Goal: Register for event/course

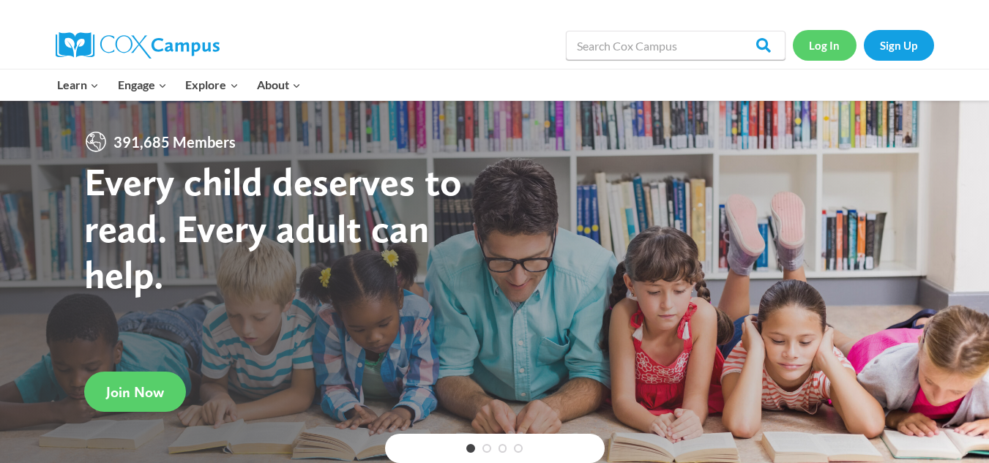
click at [834, 40] on link "Log In" at bounding box center [825, 45] width 64 height 30
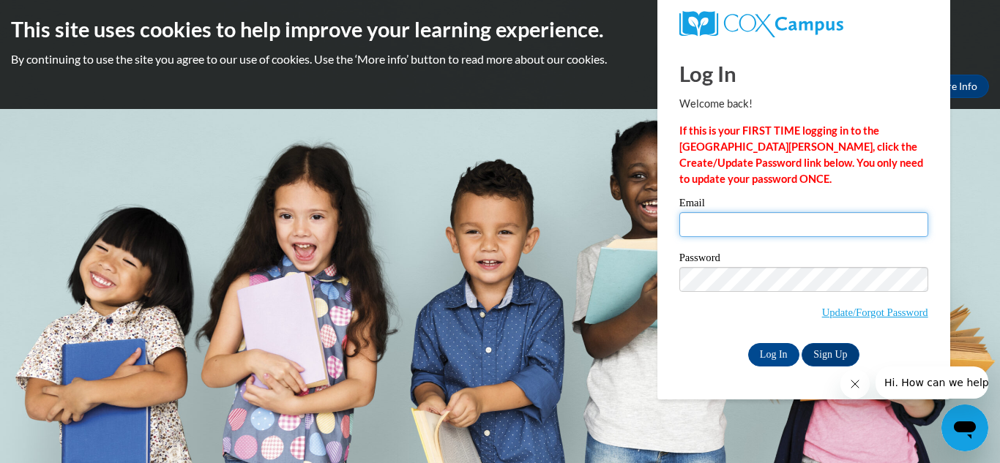
click at [712, 225] on input "Email" at bounding box center [803, 224] width 249 height 25
type input "[PERSON_NAME][EMAIL_ADDRESS][PERSON_NAME][DOMAIN_NAME]"
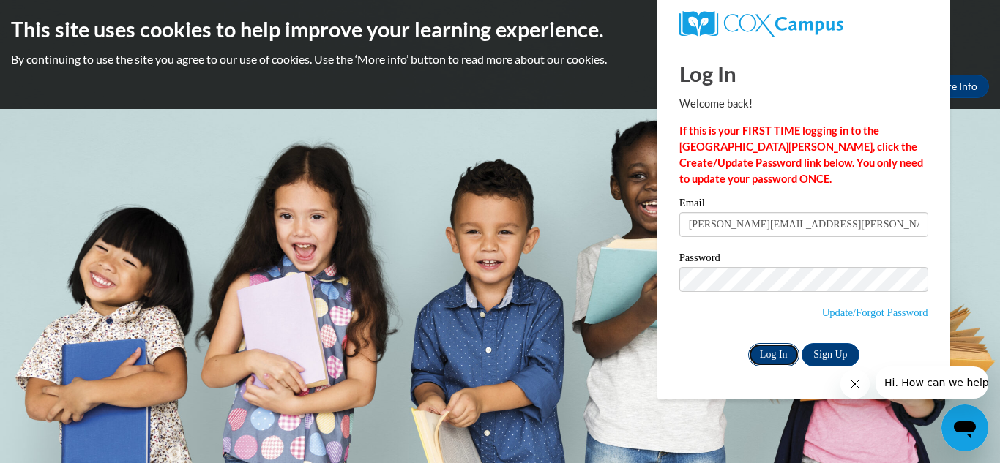
click at [774, 357] on input "Log In" at bounding box center [773, 354] width 51 height 23
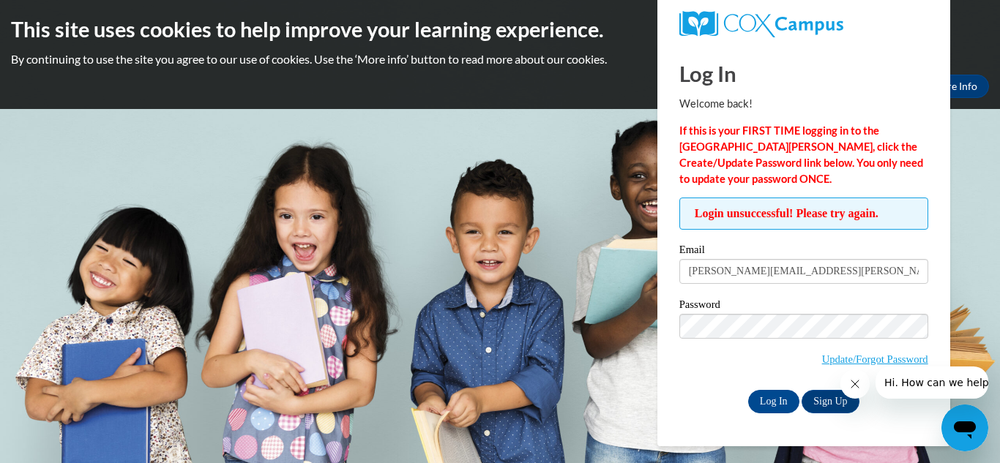
click at [660, 402] on div "Log In Welcome back! If this is your FIRST TIME logging in to the NEW Cox Campu…" at bounding box center [803, 245] width 315 height 403
click at [976, 304] on body "This site uses cookies to help improve your learning experience. By continuing …" at bounding box center [500, 231] width 1000 height 463
click at [852, 386] on icon "Close message from company" at bounding box center [855, 384] width 12 height 12
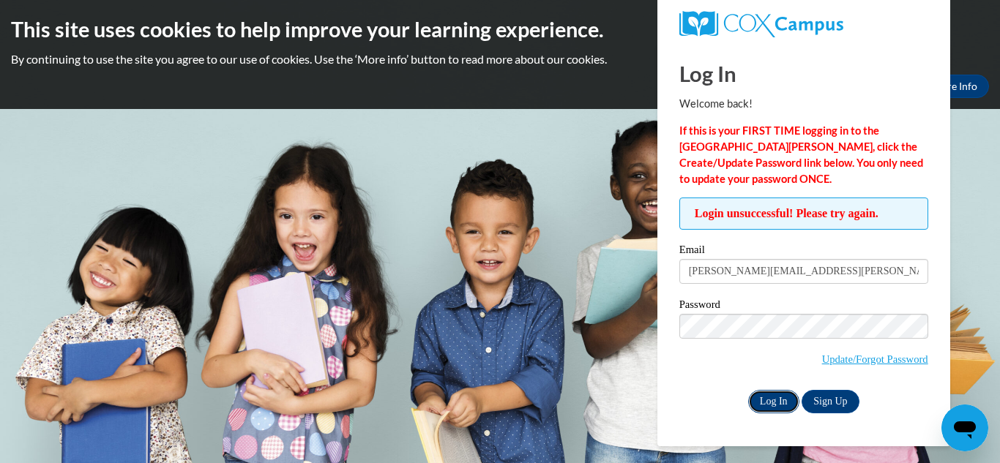
click at [771, 396] on input "Log In" at bounding box center [773, 401] width 51 height 23
click at [862, 357] on link "Update/Forgot Password" at bounding box center [875, 359] width 106 height 12
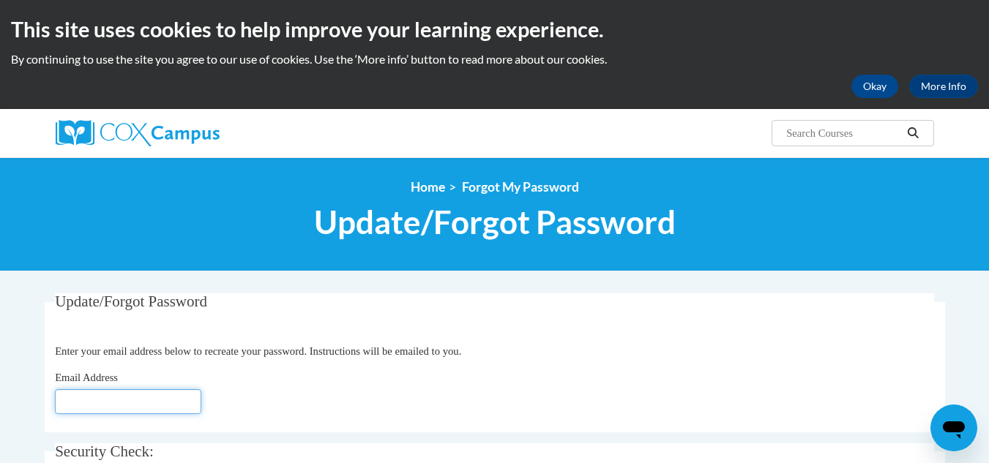
click at [72, 401] on input "Email Address" at bounding box center [128, 401] width 146 height 25
type input "[PERSON_NAME][EMAIL_ADDRESS][PERSON_NAME][DOMAIN_NAME]"
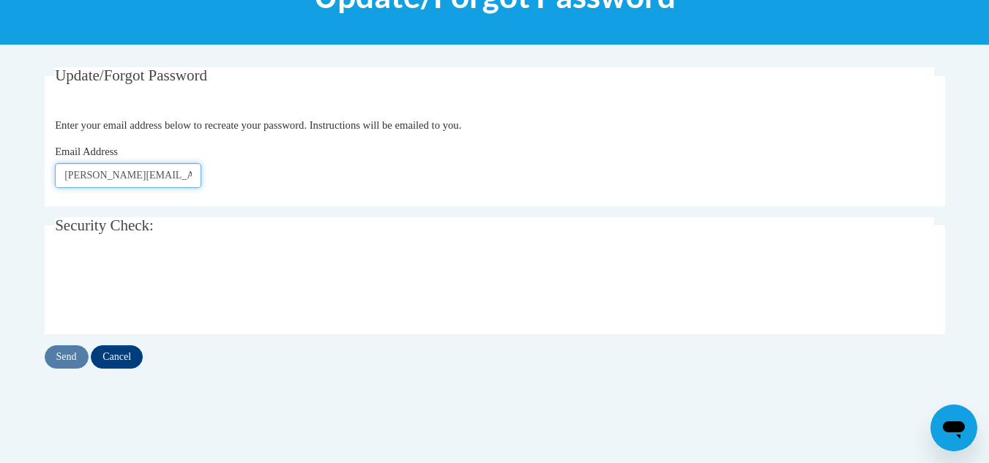
scroll to position [231, 0]
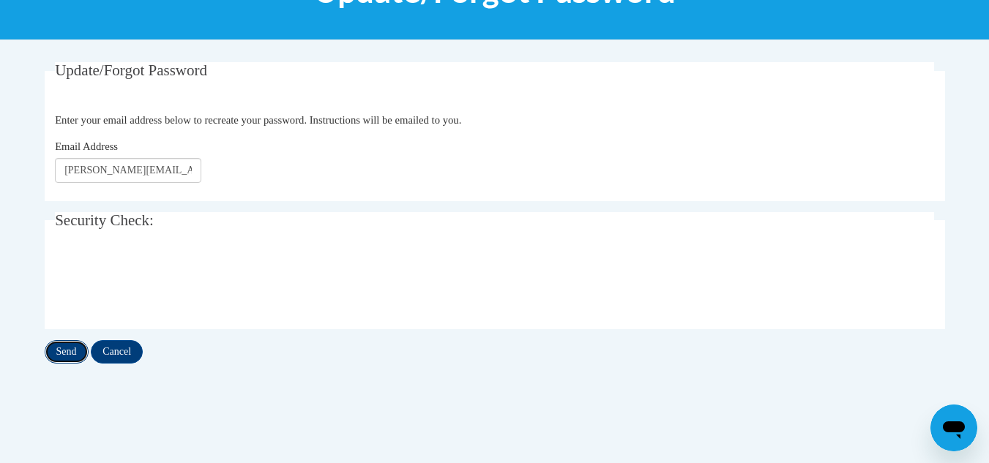
click at [70, 358] on input "Send" at bounding box center [67, 351] width 44 height 23
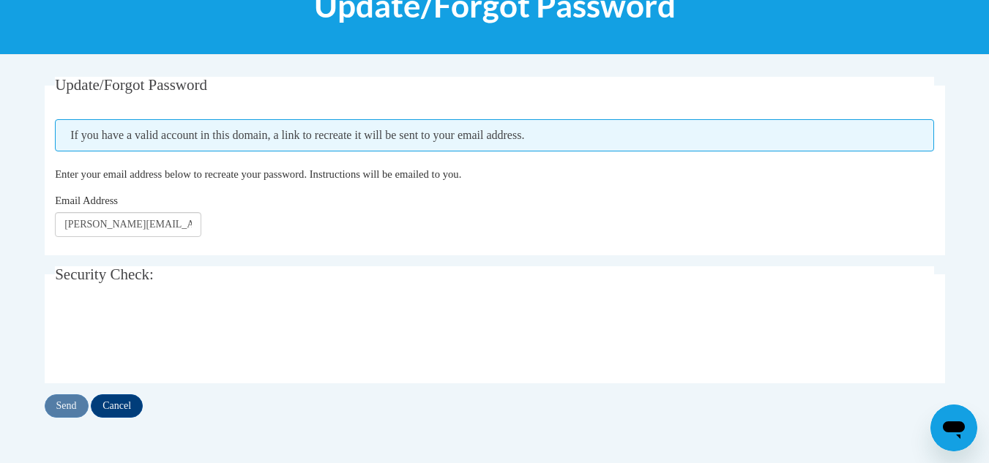
scroll to position [221, 0]
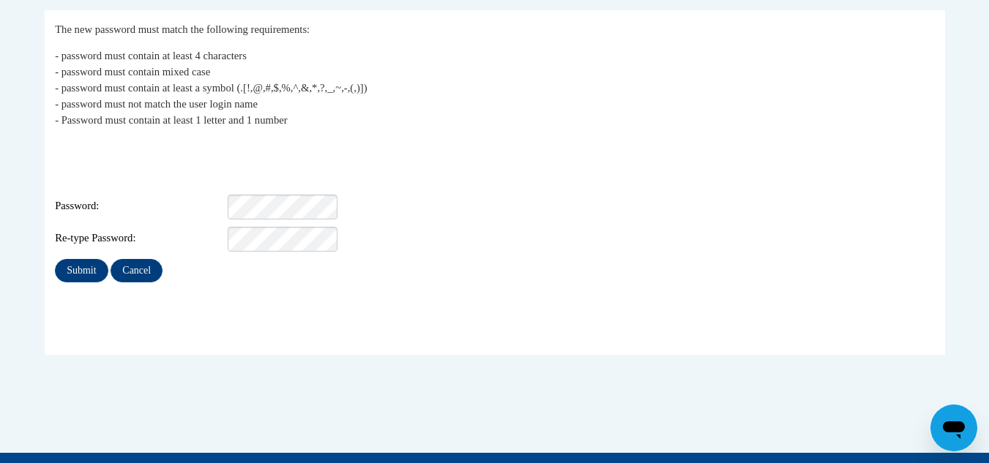
scroll to position [285, 0]
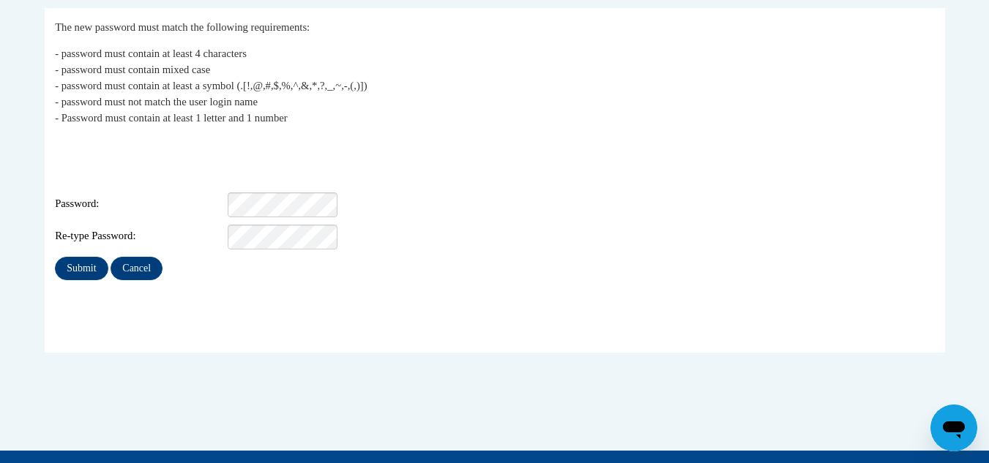
drag, startPoint x: 306, startPoint y: 160, endPoint x: 569, endPoint y: 219, distance: 269.9
click at [569, 219] on div "My Password The new password must match the following requirements: - password …" at bounding box center [494, 149] width 879 height 261
drag, startPoint x: 290, startPoint y: 191, endPoint x: 536, endPoint y: 243, distance: 252.1
click at [536, 257] on div "Submit Cancel" at bounding box center [494, 268] width 879 height 23
click at [79, 257] on input "Submit" at bounding box center [81, 268] width 53 height 23
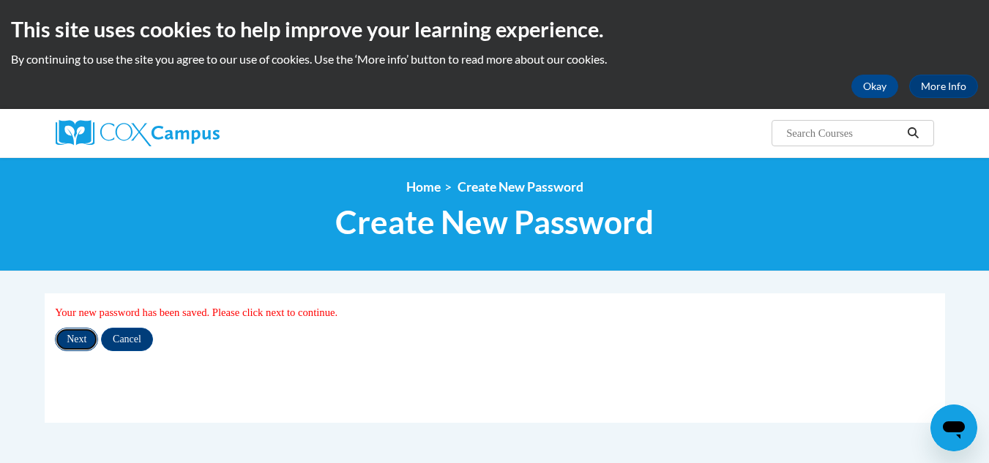
click at [64, 333] on input "Next" at bounding box center [76, 339] width 43 height 23
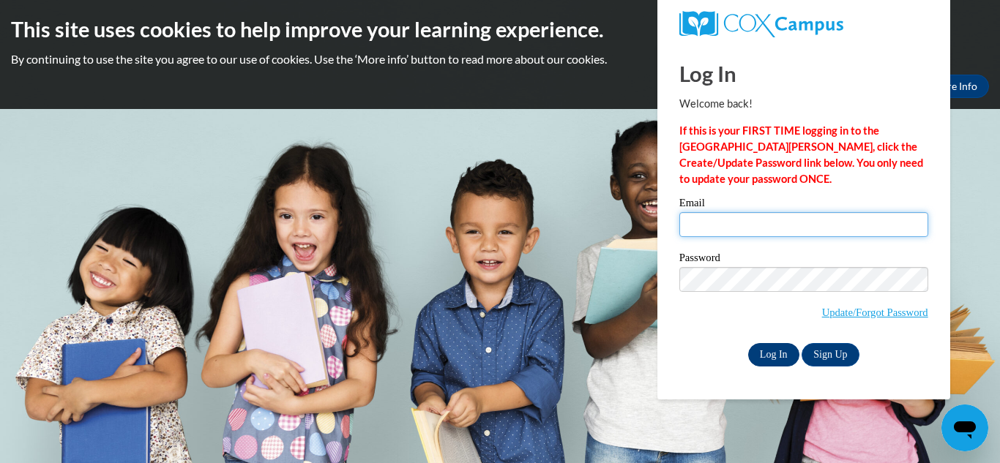
type input "[PERSON_NAME][EMAIL_ADDRESS][PERSON_NAME][DOMAIN_NAME]"
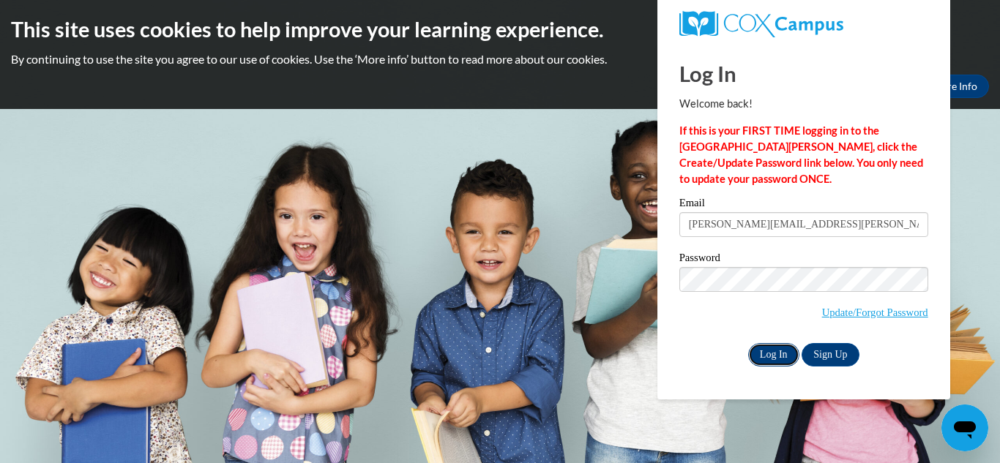
click at [774, 354] on input "Log In" at bounding box center [773, 354] width 51 height 23
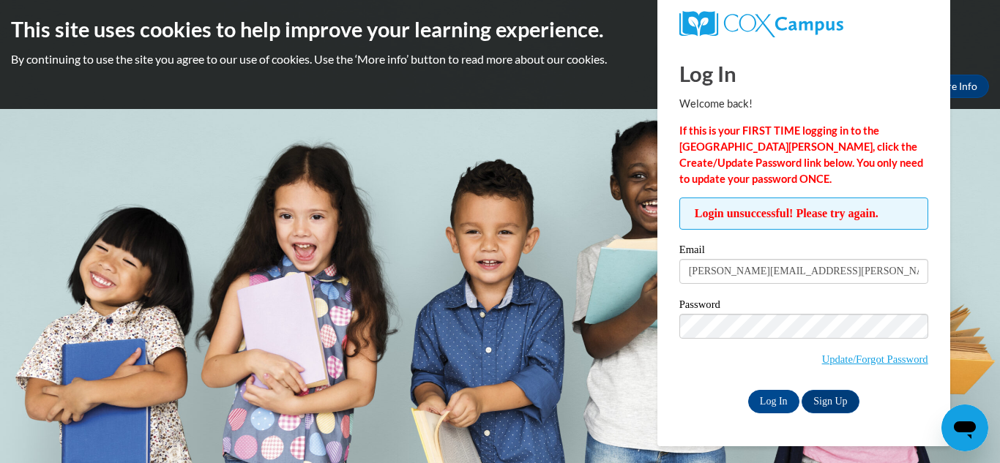
click at [705, 394] on div "Log In Sign Up" at bounding box center [803, 401] width 249 height 23
click at [771, 403] on input "Log In" at bounding box center [773, 401] width 51 height 23
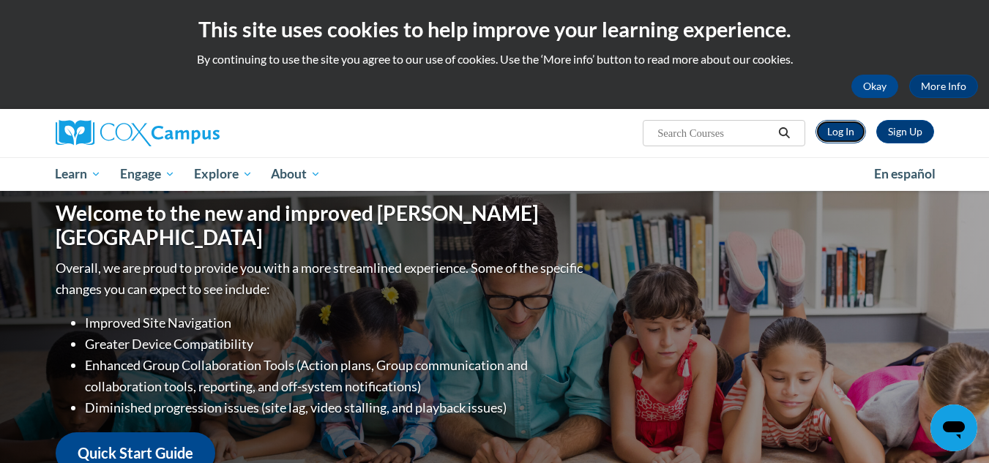
click at [850, 130] on link "Log In" at bounding box center [840, 131] width 50 height 23
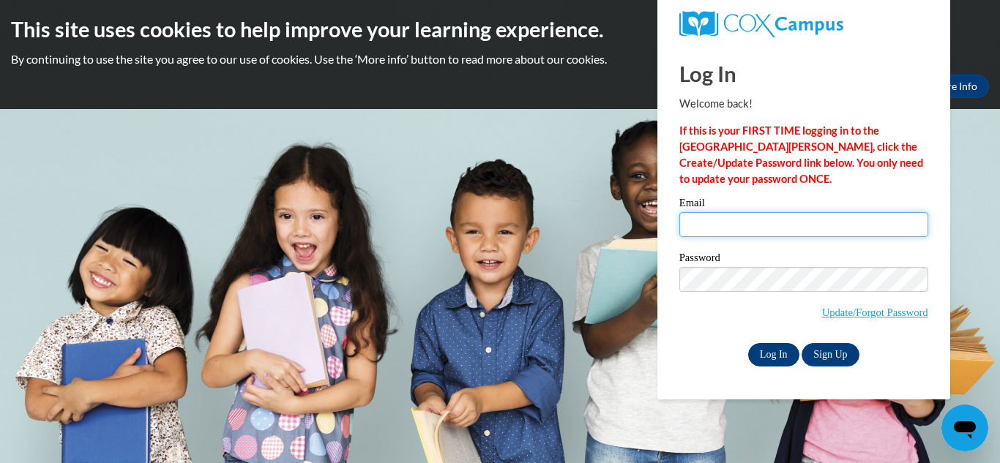
type input "emily.buchanan@ndohs.org"
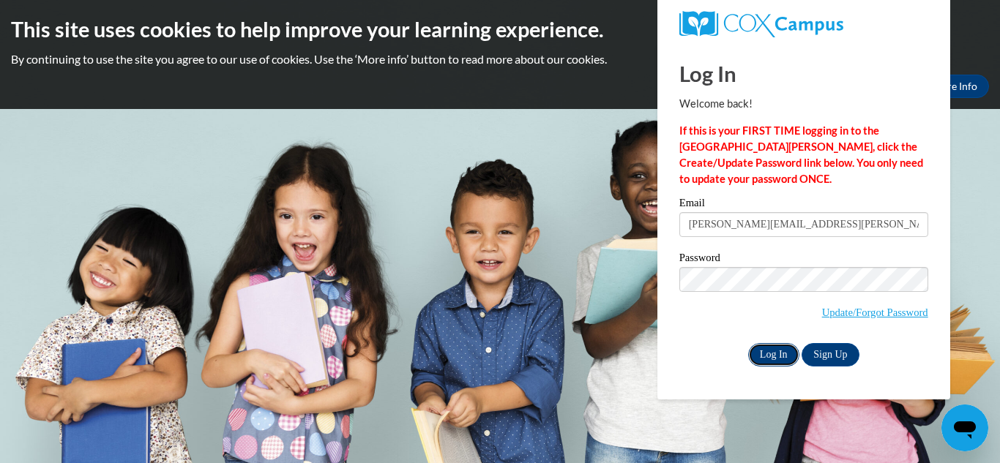
click at [773, 348] on input "Log In" at bounding box center [773, 354] width 51 height 23
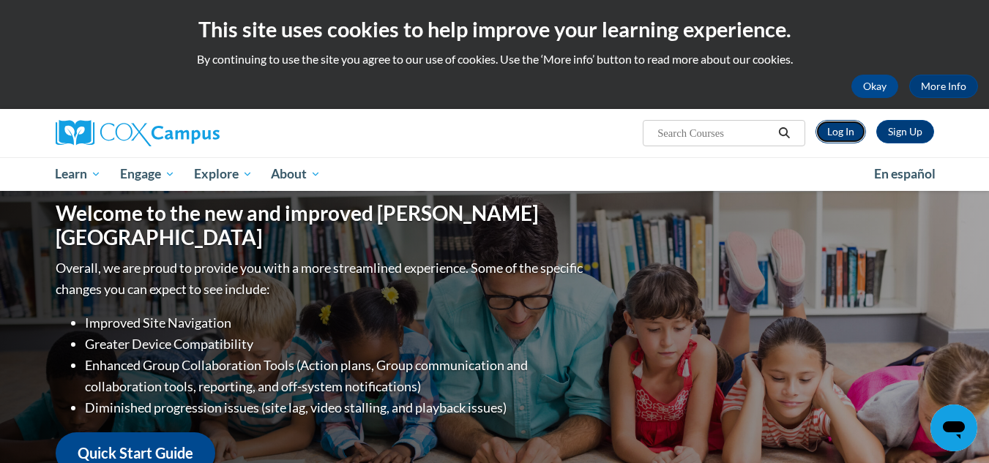
click at [844, 139] on link "Log In" at bounding box center [840, 131] width 50 height 23
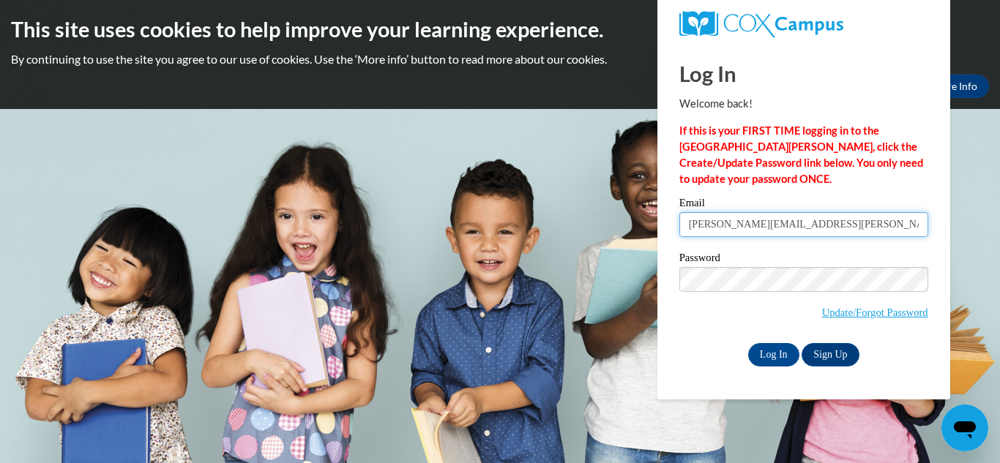
click at [794, 225] on input "emily.buchanan@ndohs.org" at bounding box center [803, 224] width 249 height 25
type input "[PERSON_NAME][EMAIL_ADDRESS][PERSON_NAME][DOMAIN_NAME]"
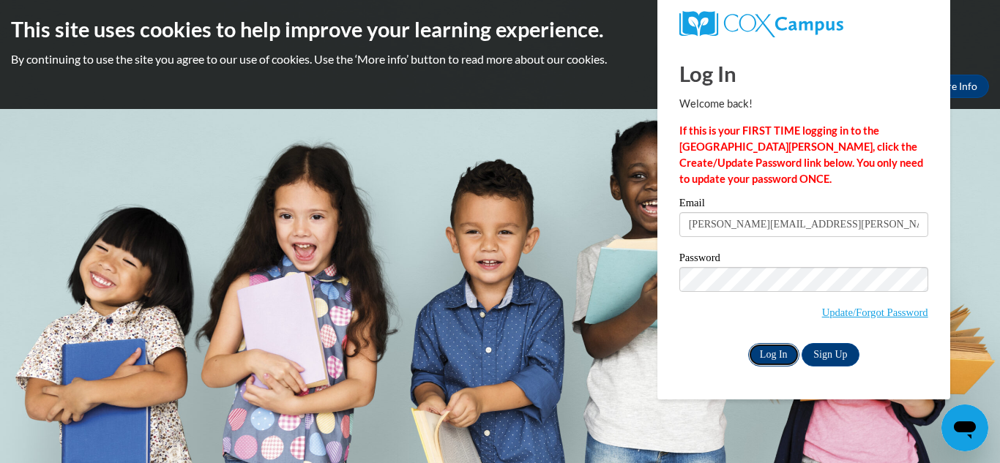
click at [769, 353] on input "Log In" at bounding box center [773, 354] width 51 height 23
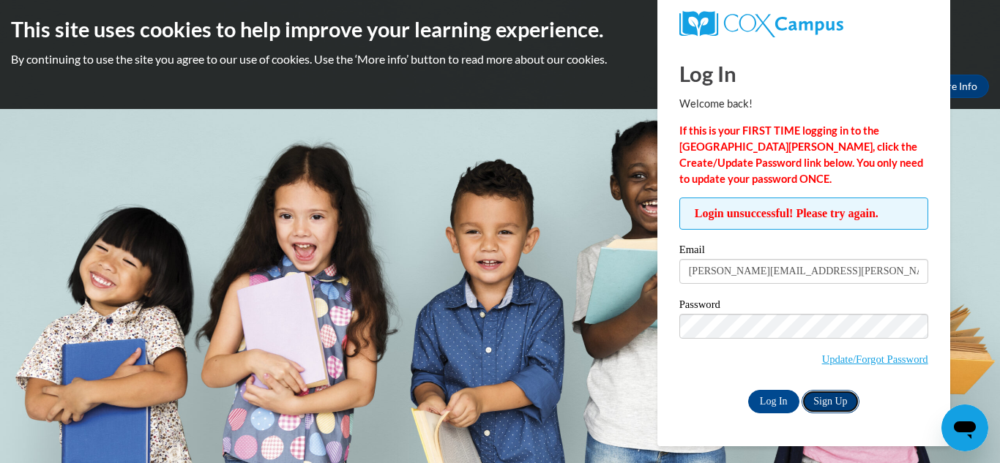
click at [833, 397] on link "Sign Up" at bounding box center [829, 401] width 57 height 23
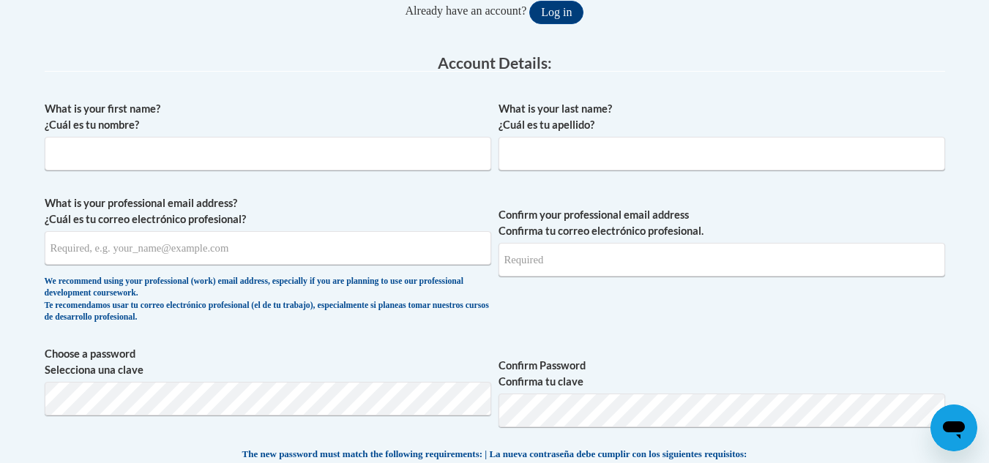
scroll to position [354, 0]
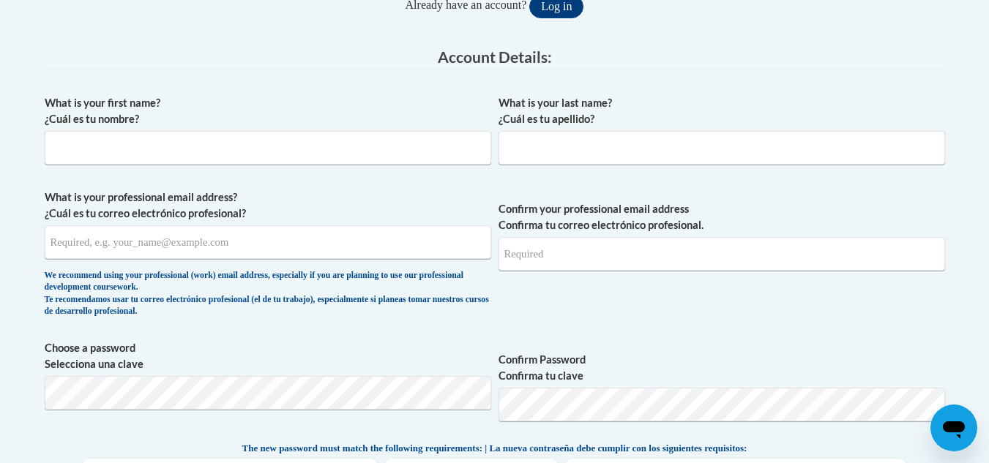
drag, startPoint x: 999, startPoint y: 91, endPoint x: 999, endPoint y: 178, distance: 86.4
click at [99, 139] on input "What is your first name? ¿Cuál es tu nombre?" at bounding box center [268, 148] width 446 height 34
type input "Emily"
type input "Buchanan"
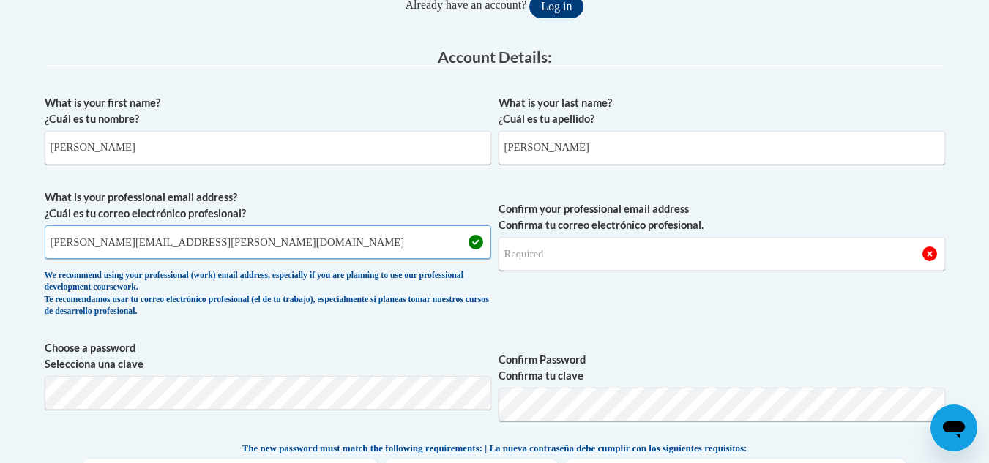
type input "emily.buchanan@ndo.org"
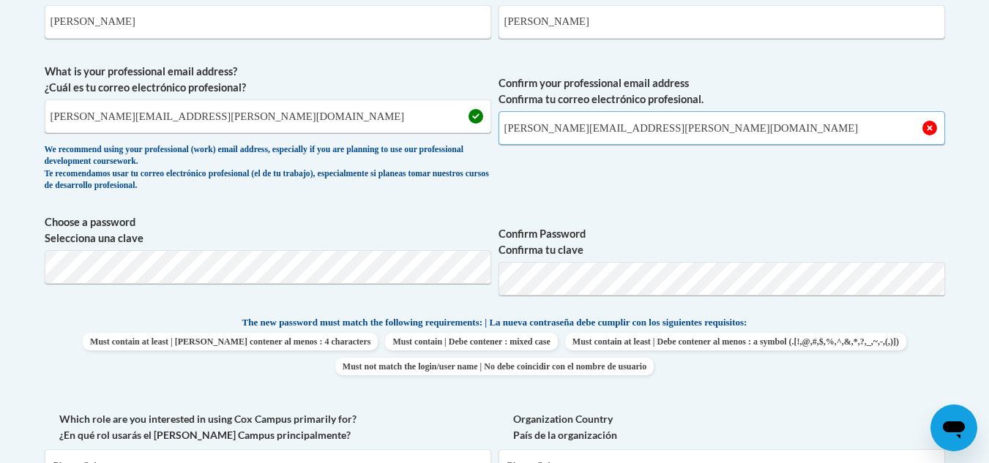
scroll to position [552, 0]
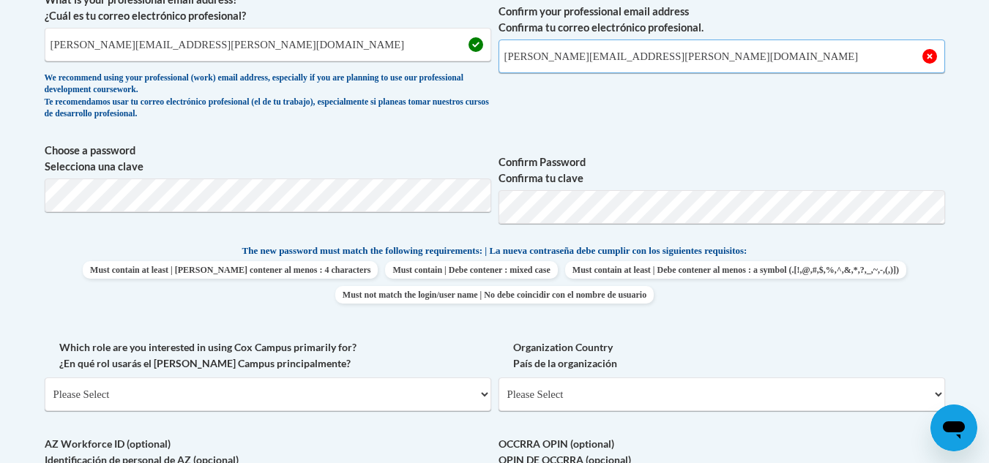
type input "emily.buchanan@ndo.org"
click at [924, 274] on span "Must contain at least | Debe contener al menos : 4 characters Must contain | De…" at bounding box center [495, 282] width 900 height 42
click at [904, 258] on p "The new password must match the following requirements: | La nueva contraseña d…" at bounding box center [495, 252] width 900 height 18
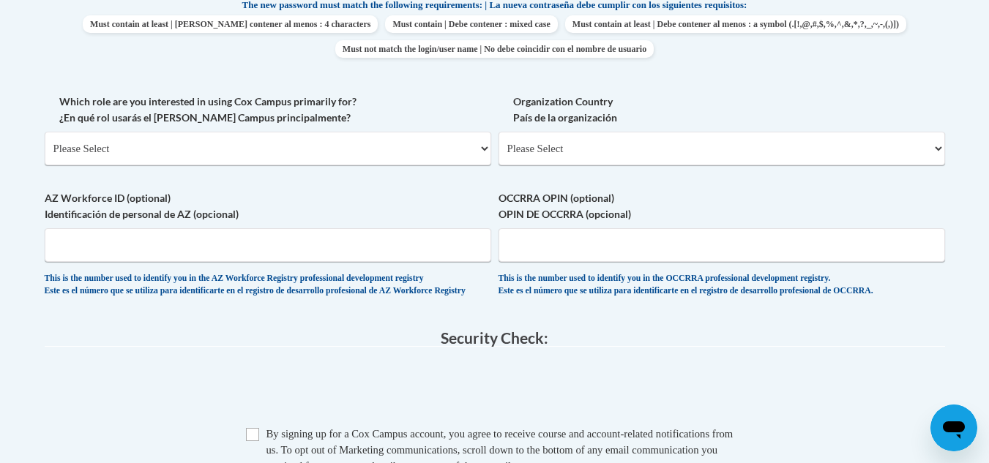
scroll to position [825, 0]
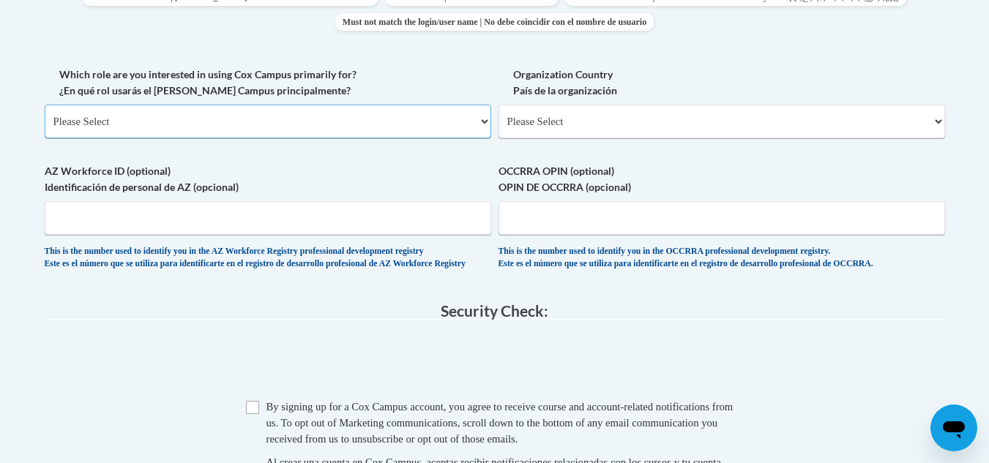
click at [174, 119] on select "Please Select College/University | Colegio/Universidad Community/Nonprofit Part…" at bounding box center [268, 122] width 446 height 34
select select "fbf2d438-af2f-41f8-98f1-81c410e29de3"
click at [45, 105] on select "Please Select College/University | Colegio/Universidad Community/Nonprofit Part…" at bounding box center [268, 122] width 446 height 34
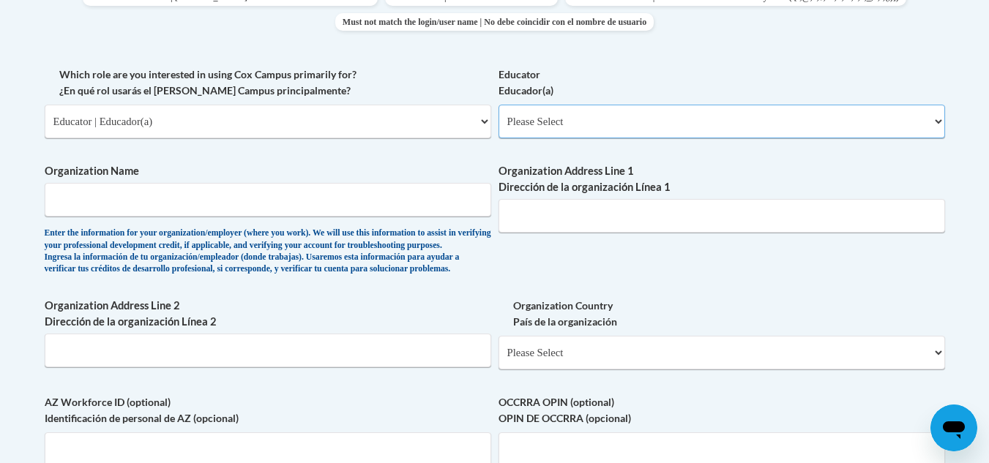
click at [590, 121] on select "Please Select Early Learning/Daycare Teacher/Family Home Care Provider | Maestr…" at bounding box center [721, 122] width 446 height 34
select select "5e2af403-4f2c-4e49-a02f-103e55d7b75b"
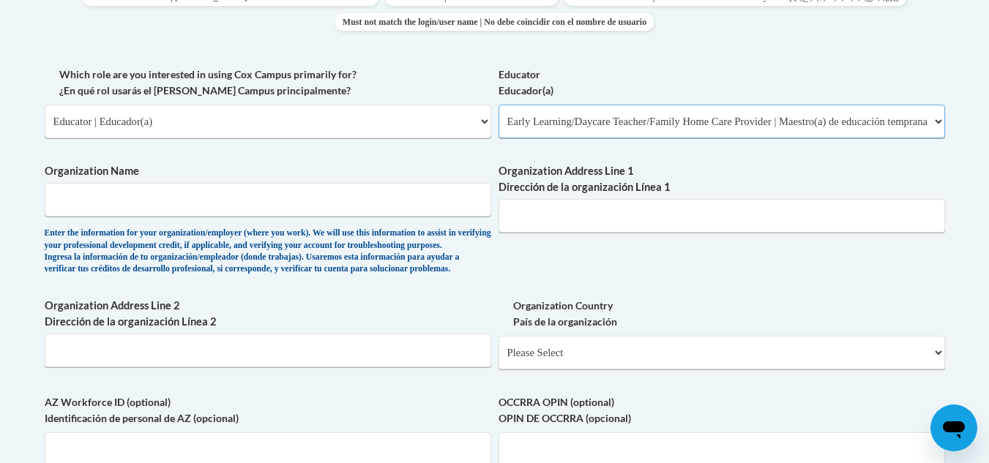
click at [498, 105] on select "Please Select Early Learning/Daycare Teacher/Family Home Care Provider | Maestr…" at bounding box center [721, 122] width 446 height 34
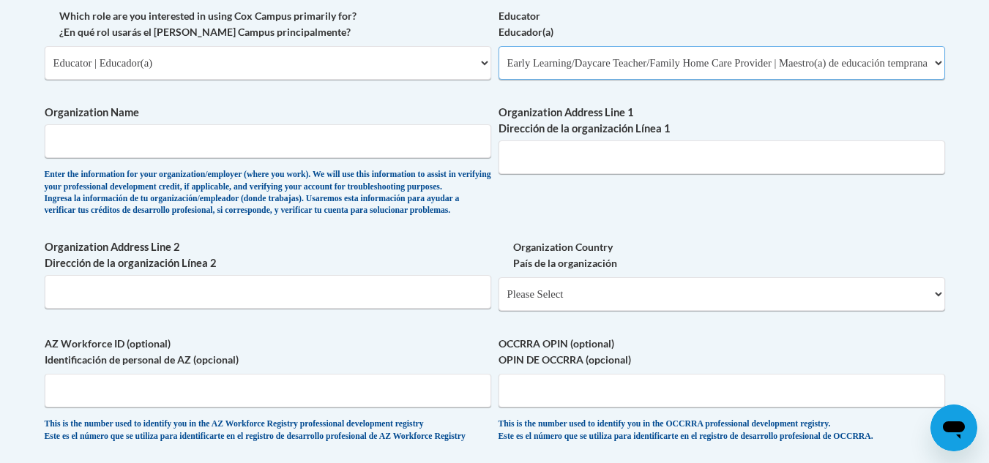
scroll to position [873, 0]
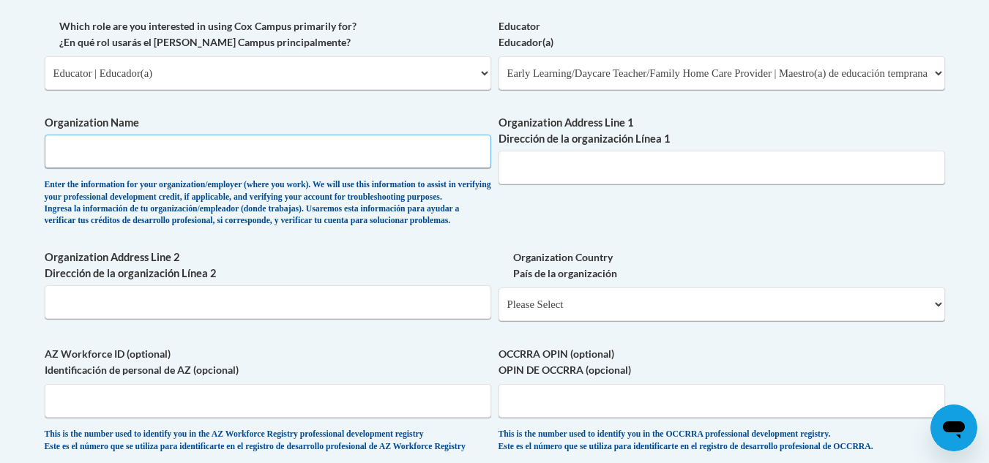
click at [262, 152] on input "Organization Name" at bounding box center [268, 152] width 446 height 34
type input "Ninth district opportunity"
click at [528, 173] on input "Organization Address Line 1 Dirección de la organización Línea 1" at bounding box center [721, 168] width 446 height 34
type input "5"
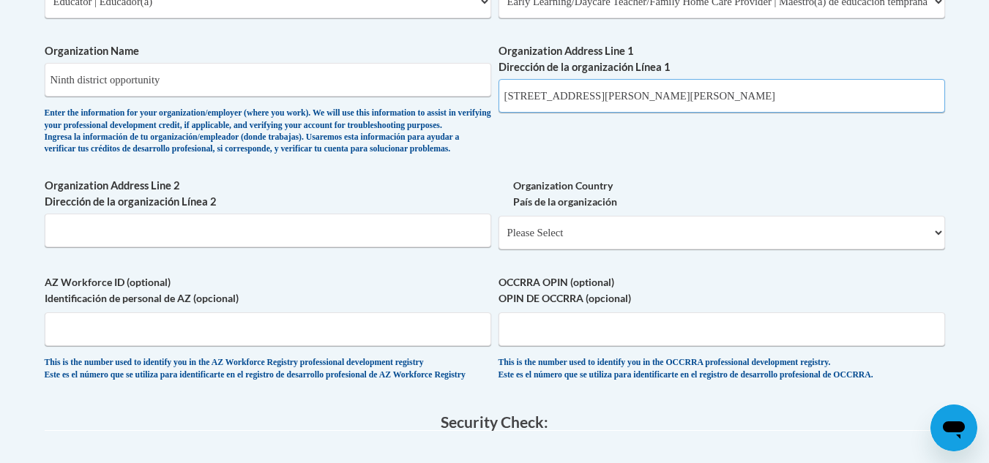
scroll to position [973, 0]
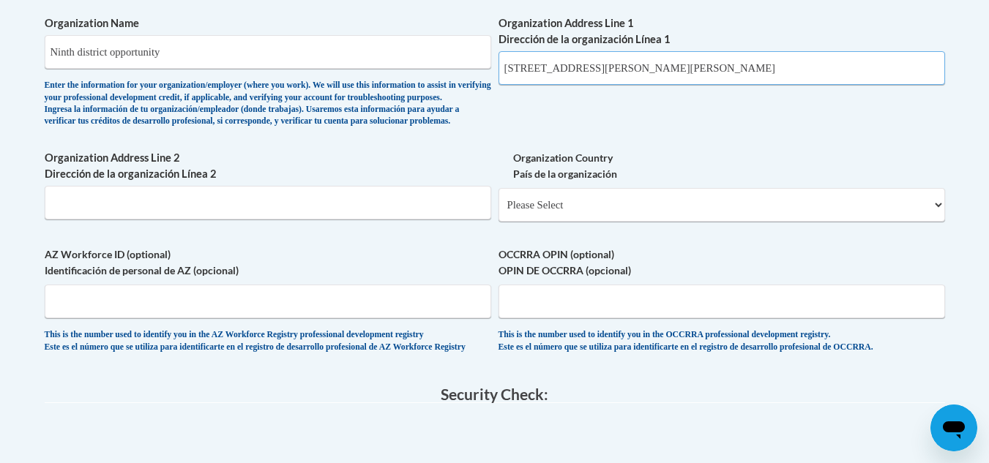
type input "500 N Richardson st Hartwell ga 30643"
click at [930, 222] on select "Please Select United States | Estados Unidos Outside of the United States | Fue…" at bounding box center [721, 205] width 446 height 34
select select "ad49bcad-a171-4b2e-b99c-48b446064914"
click at [498, 212] on select "Please Select United States | Estados Unidos Outside of the United States | Fue…" at bounding box center [721, 205] width 446 height 34
select select
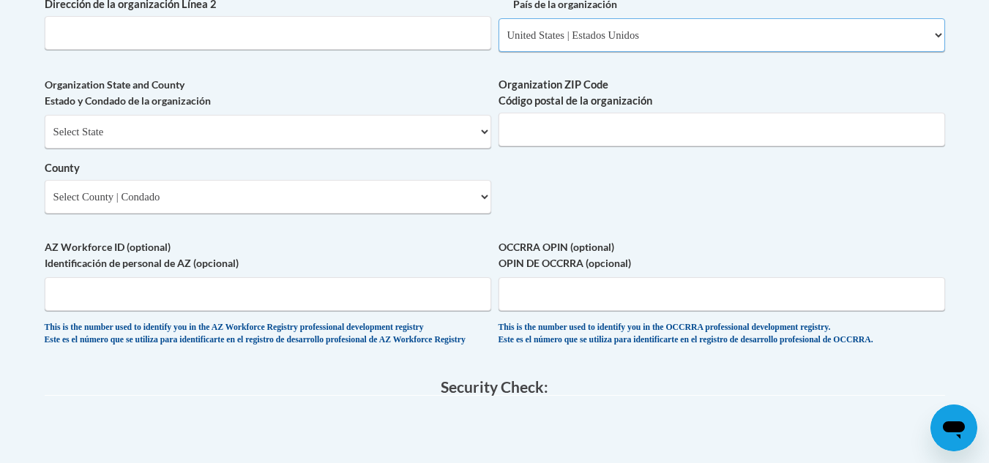
scroll to position [1158, 0]
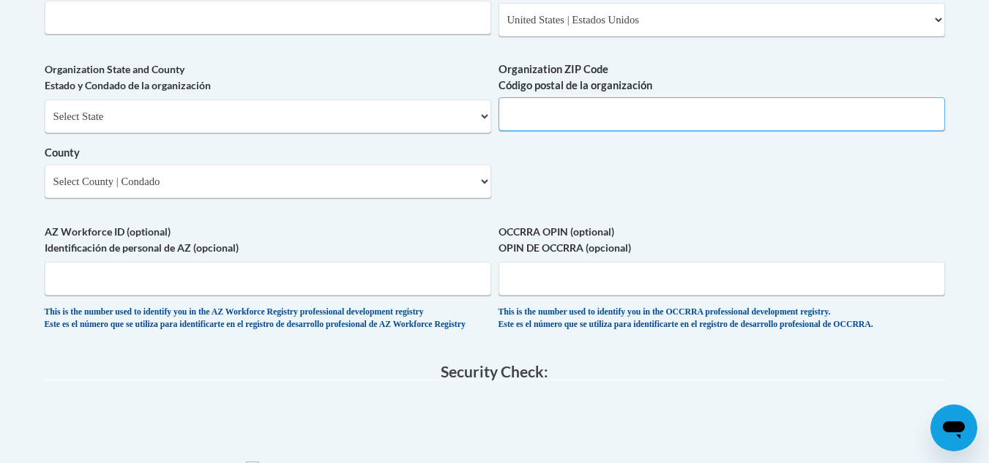
click at [538, 131] on input "Organization ZIP Code Código postal de la organización" at bounding box center [721, 114] width 446 height 34
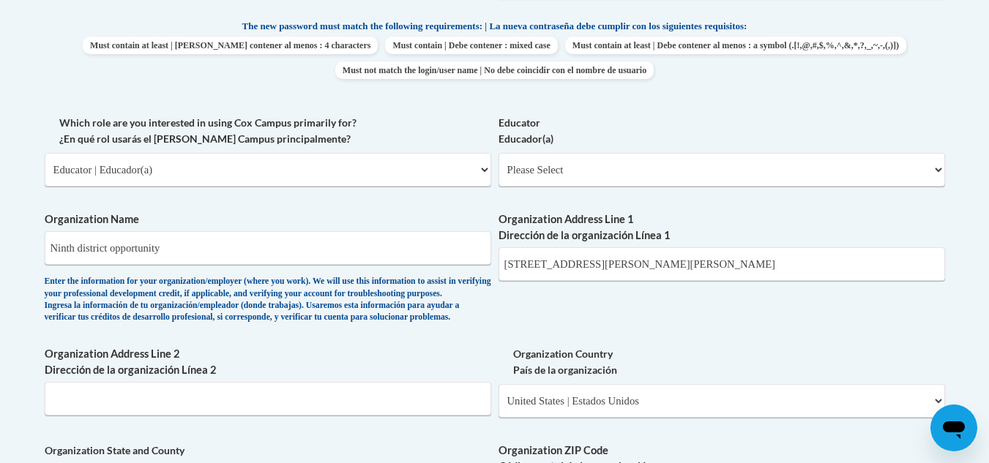
scroll to position [747, 0]
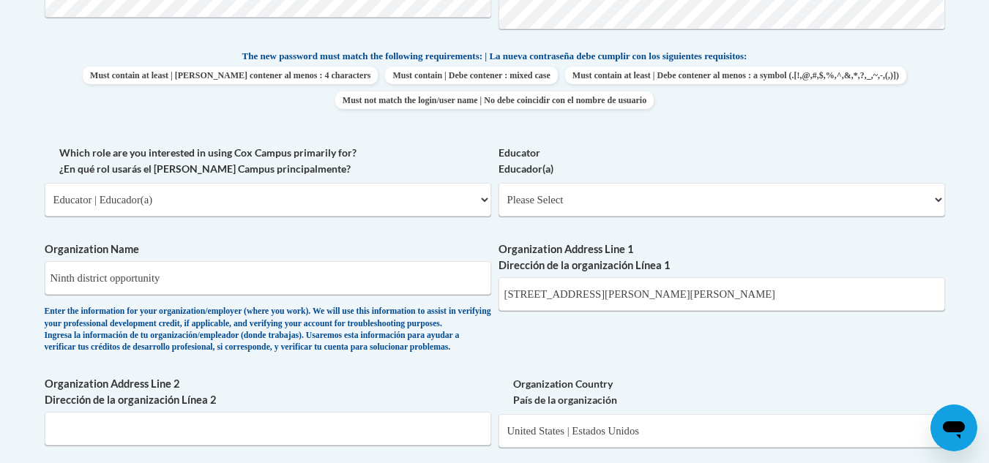
type input "30643"
click at [713, 296] on input "500 N Richardson st Hartwell ga 30643" at bounding box center [721, 294] width 446 height 34
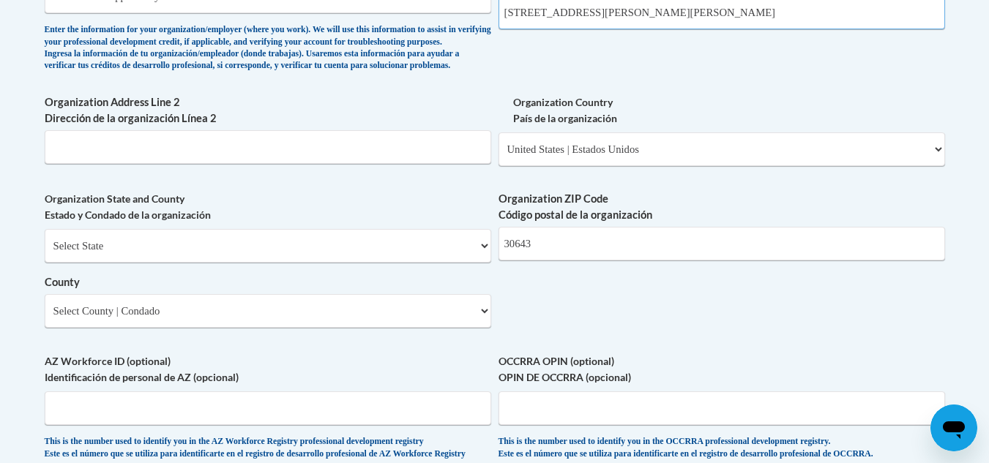
scroll to position [1065, 0]
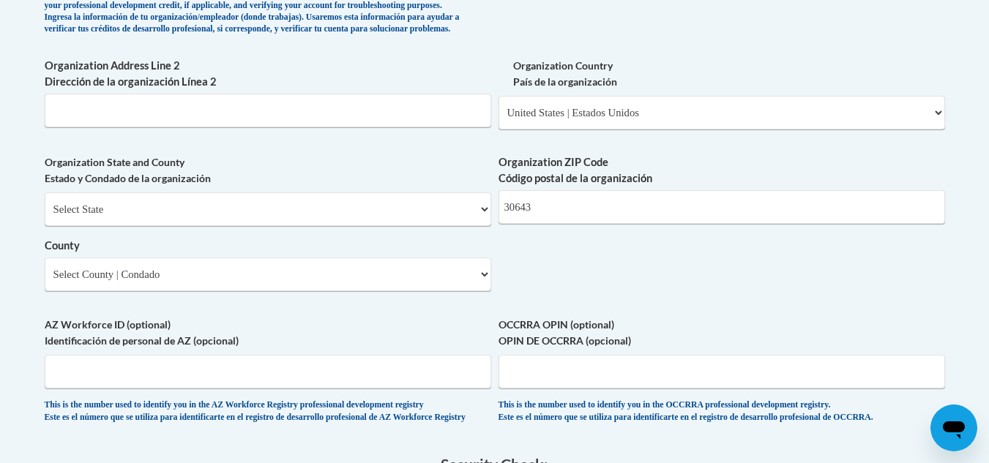
type input "500 N Richardson st Hartwell ga"
click at [471, 226] on select "Select State Alabama Alaska Arizona Arkansas California Colorado Connecticut De…" at bounding box center [268, 209] width 446 height 34
select select "Georgia"
click at [45, 217] on select "Select State Alabama Alaska Arizona Arkansas California Colorado Connecticut De…" at bounding box center [268, 209] width 446 height 34
click at [487, 291] on select "Select County Appling Atkinson Bacon Baker Baldwin Banks Barrow Bartow Ben Hill…" at bounding box center [268, 275] width 446 height 34
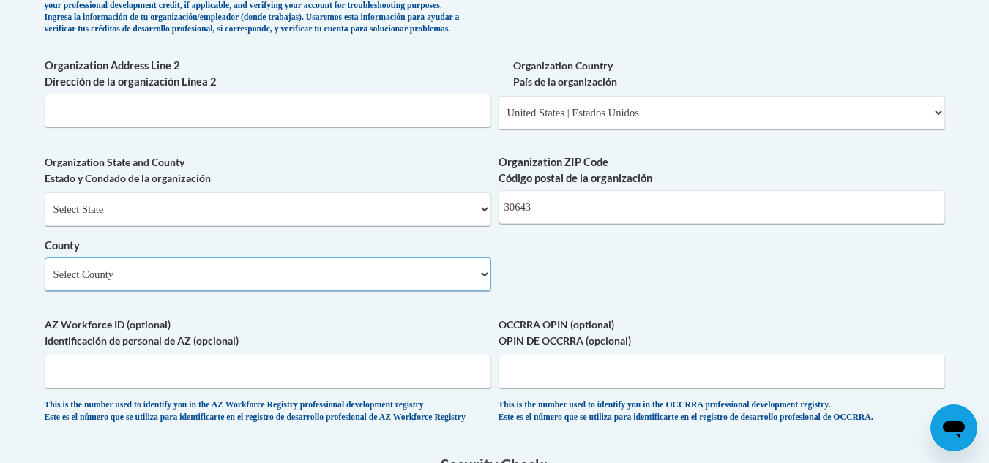
select select "Hart"
click at [45, 282] on select "Select County Appling Atkinson Bacon Baker Baldwin Banks Barrow Bartow Ben Hill…" at bounding box center [268, 275] width 446 height 34
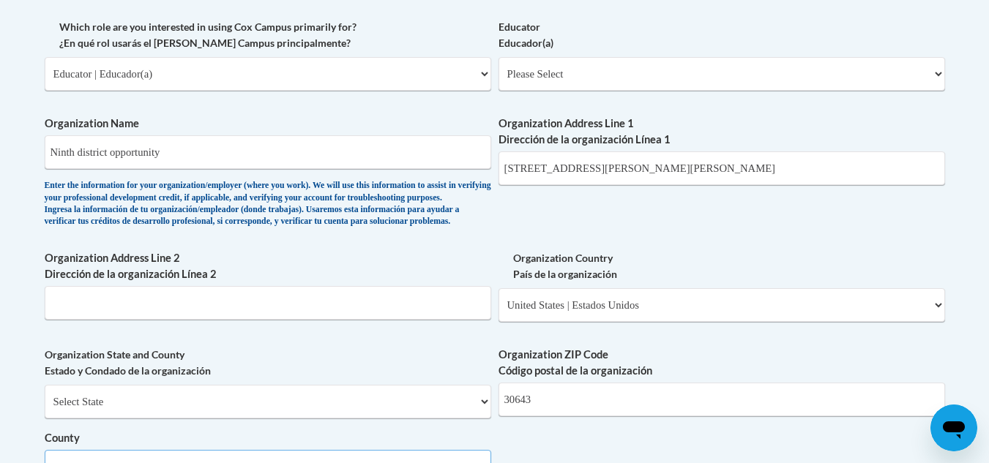
scroll to position [888, 0]
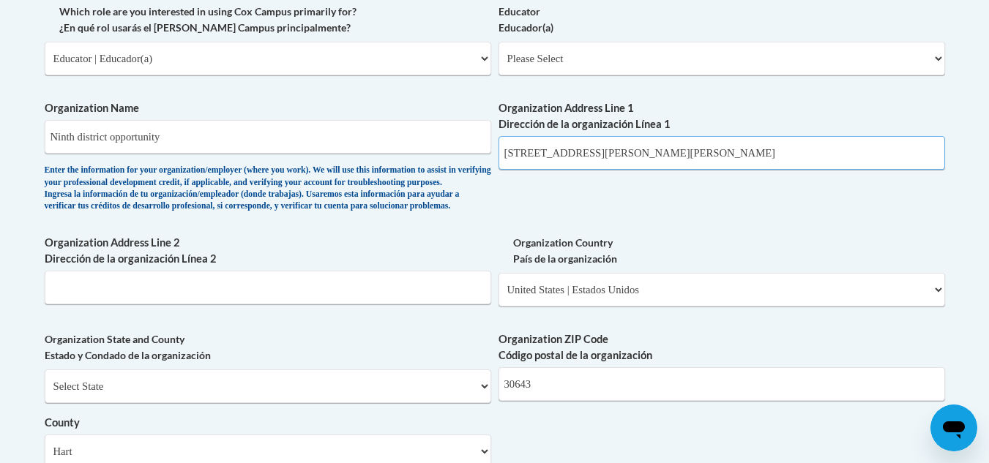
click at [676, 143] on input "500 N Richardson st Hartwell ga" at bounding box center [721, 153] width 446 height 34
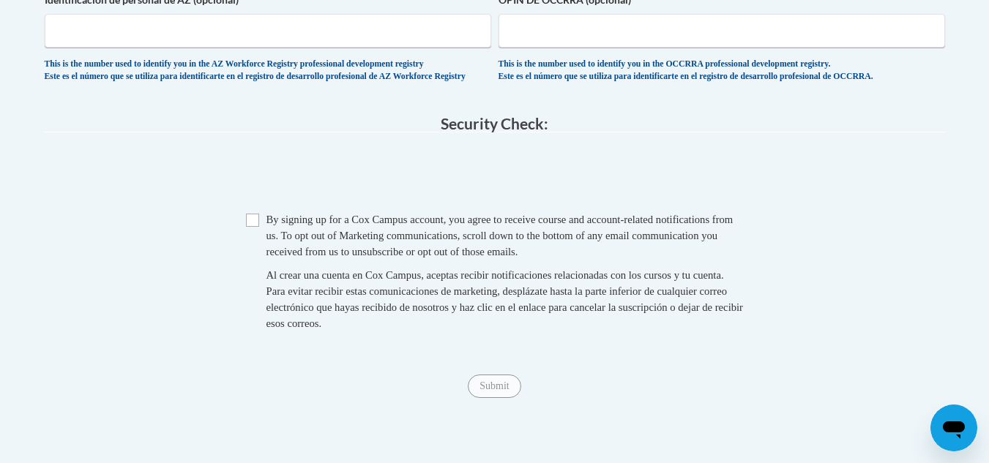
scroll to position [1421, 0]
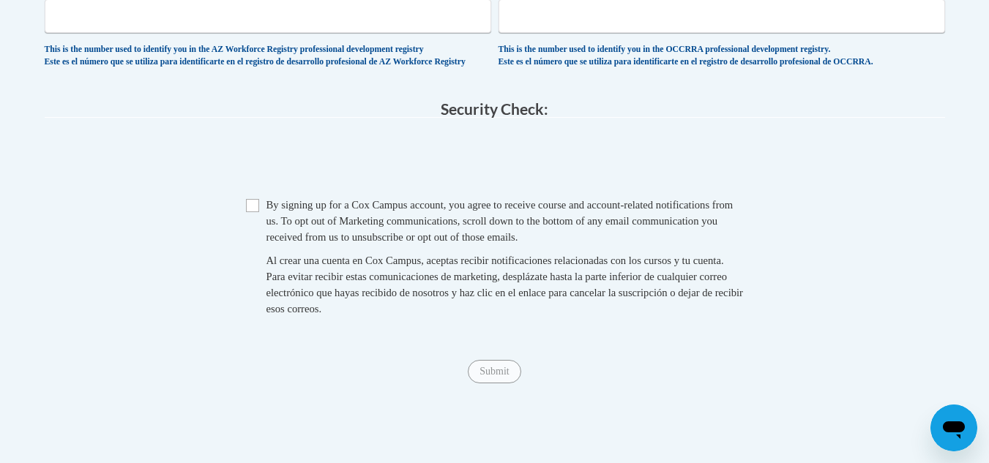
type input "500 N Richardson st"
click at [252, 212] on input "Checkbox" at bounding box center [252, 205] width 13 height 13
checkbox input "true"
click at [496, 383] on input "Submit" at bounding box center [494, 371] width 53 height 23
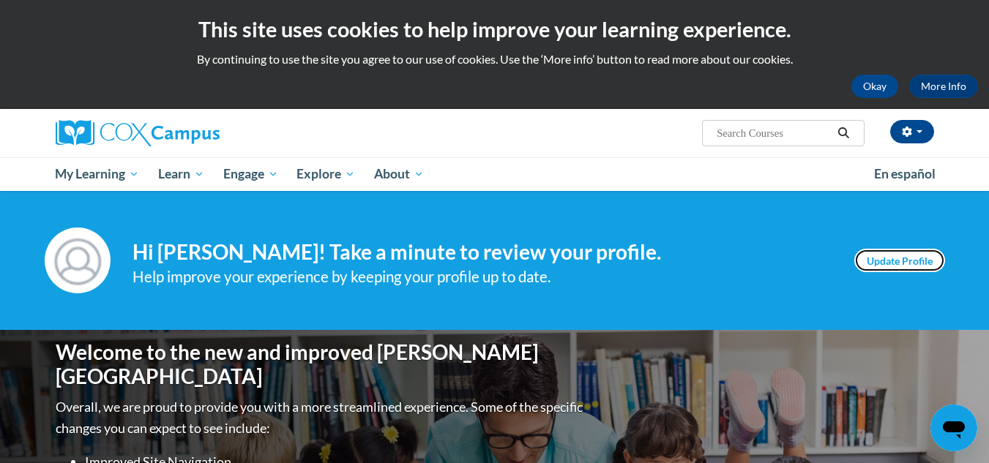
click at [907, 252] on link "Update Profile" at bounding box center [899, 260] width 91 height 23
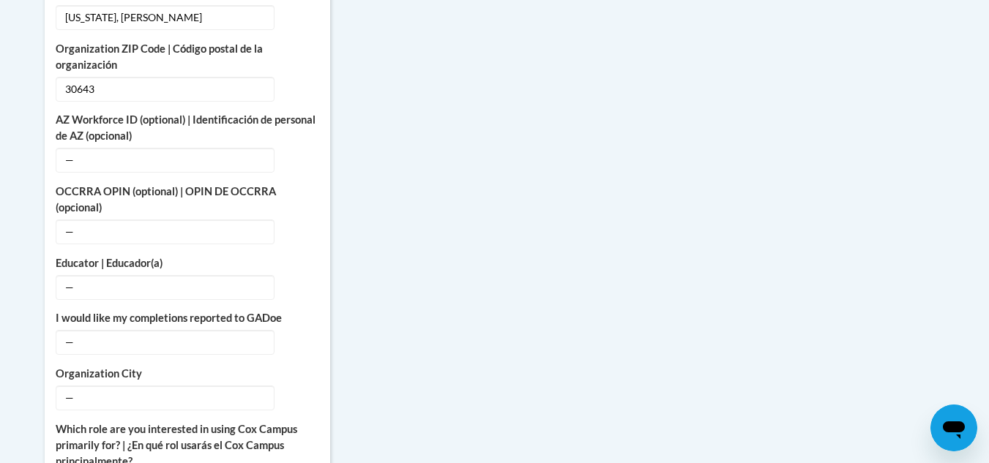
drag, startPoint x: 997, startPoint y: 147, endPoint x: 999, endPoint y: 270, distance: 123.0
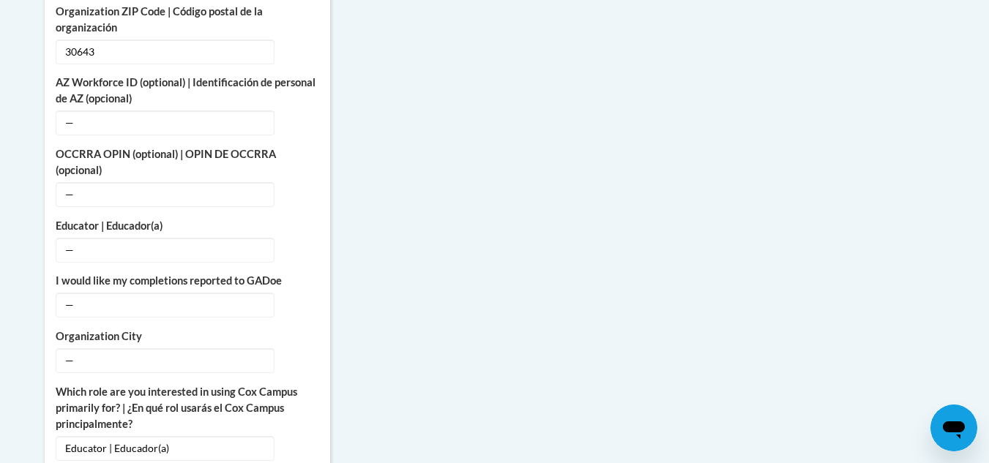
scroll to position [932, 0]
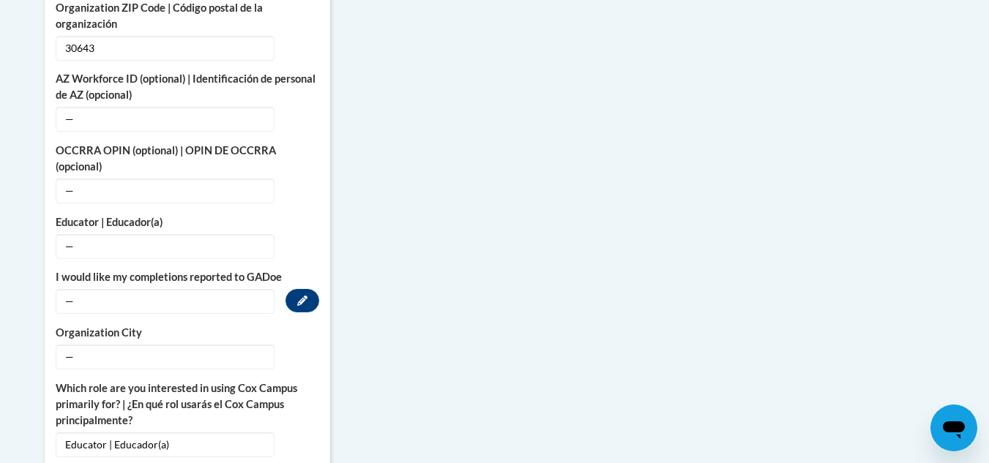
click at [98, 289] on span "—" at bounding box center [165, 301] width 219 height 25
click at [81, 289] on span "—" at bounding box center [165, 301] width 219 height 25
click at [305, 289] on button "Edit" at bounding box center [302, 300] width 34 height 23
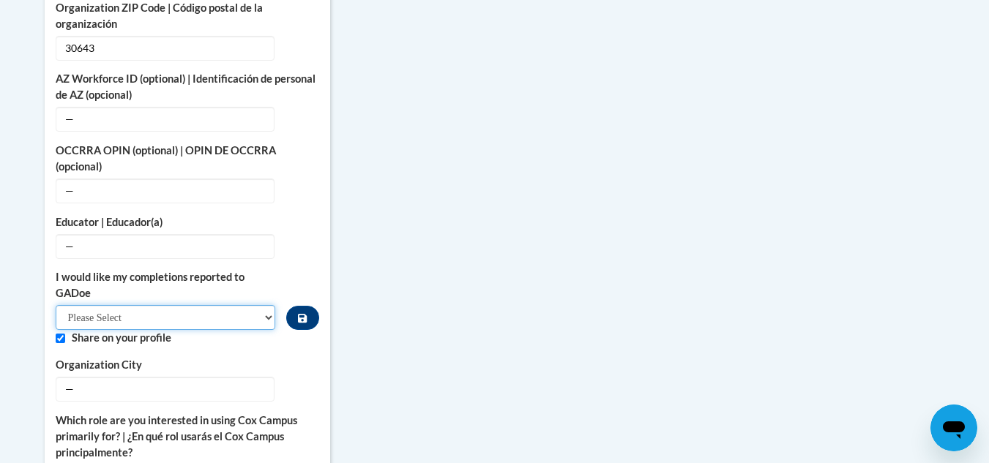
click at [258, 305] on select "Please Select Yes No" at bounding box center [166, 317] width 220 height 25
select select "603ba6f8-c7dd-435b-84cd-d4c8cfb77024"
click at [56, 305] on select "Please Select Yes No" at bounding box center [166, 317] width 220 height 25
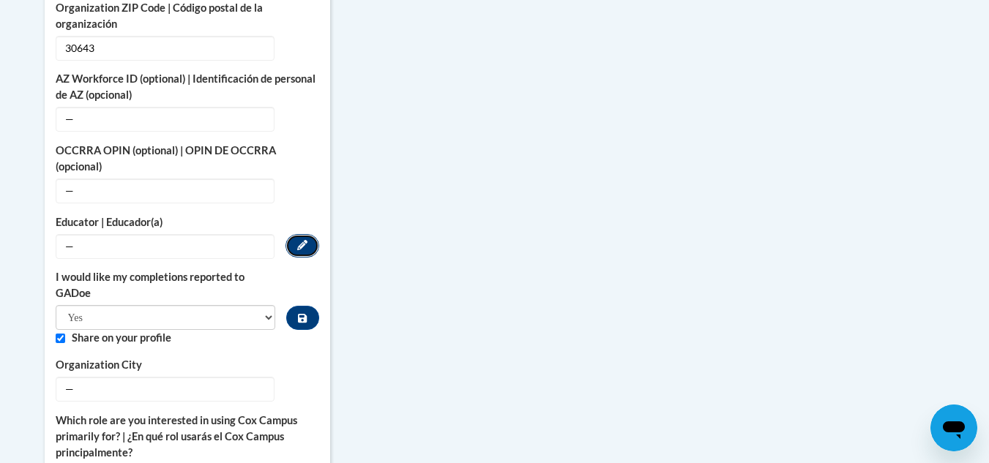
click at [301, 234] on button "Edit" at bounding box center [302, 245] width 34 height 23
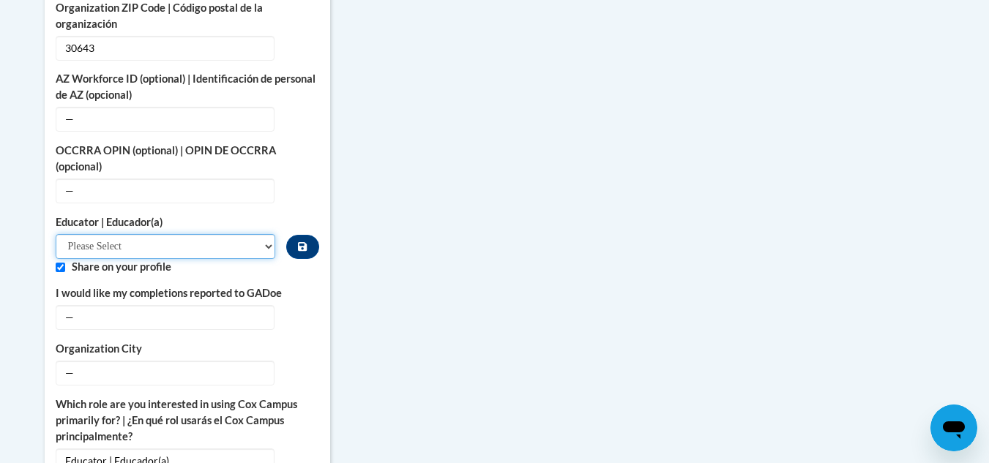
click at [266, 234] on select "Please Select Early Learning/Daycare Teacher/Family Home Care Provider | Maestr…" at bounding box center [166, 246] width 220 height 25
select select "5e2af403-4f2c-4e49-a02f-103e55d7b75b"
click at [56, 234] on select "Please Select Early Learning/Daycare Teacher/Family Home Care Provider | Maestr…" at bounding box center [166, 246] width 220 height 25
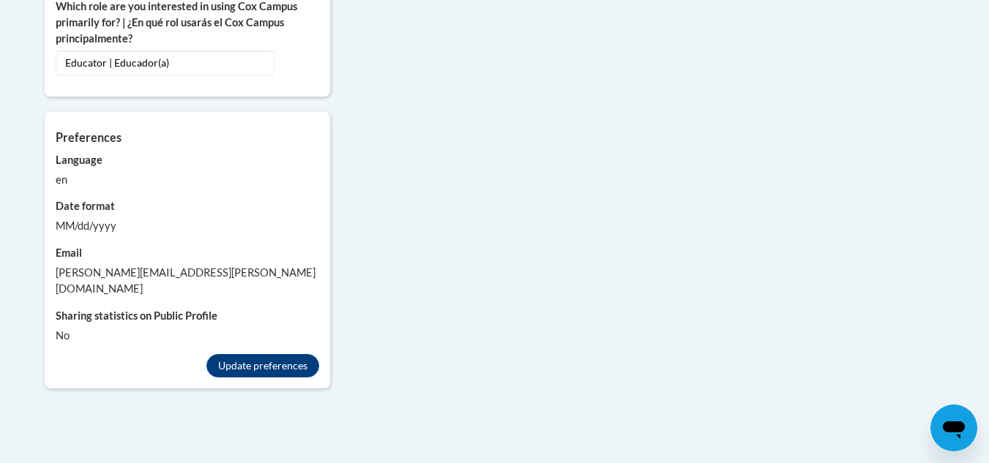
scroll to position [1368, 0]
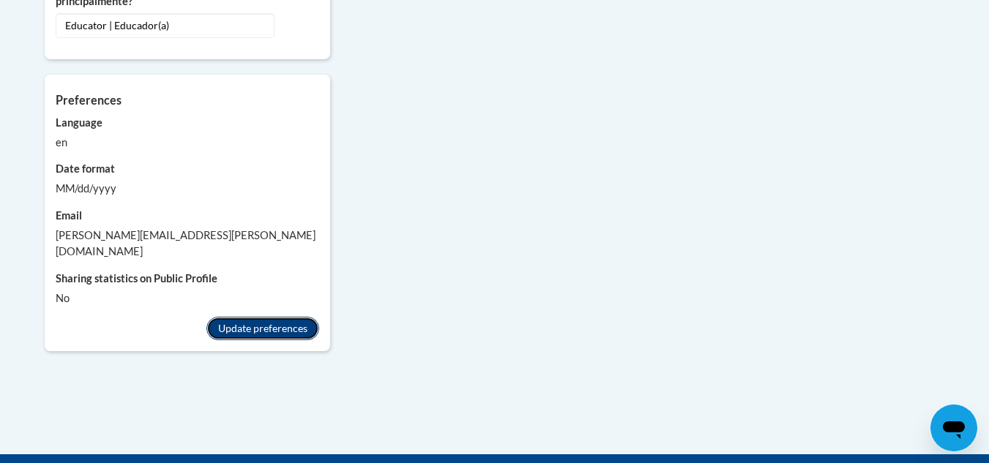
click at [278, 317] on button "Update preferences" at bounding box center [262, 328] width 113 height 23
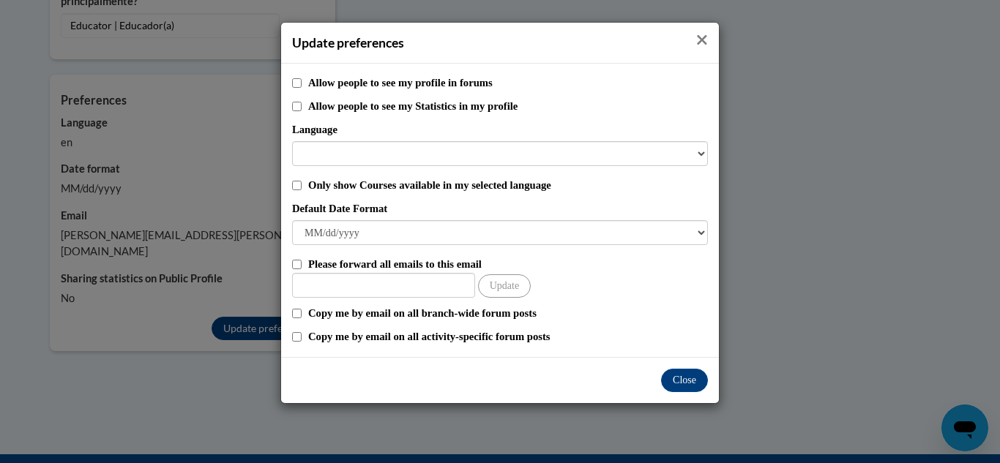
click at [704, 43] on icon "Close" at bounding box center [702, 40] width 10 height 10
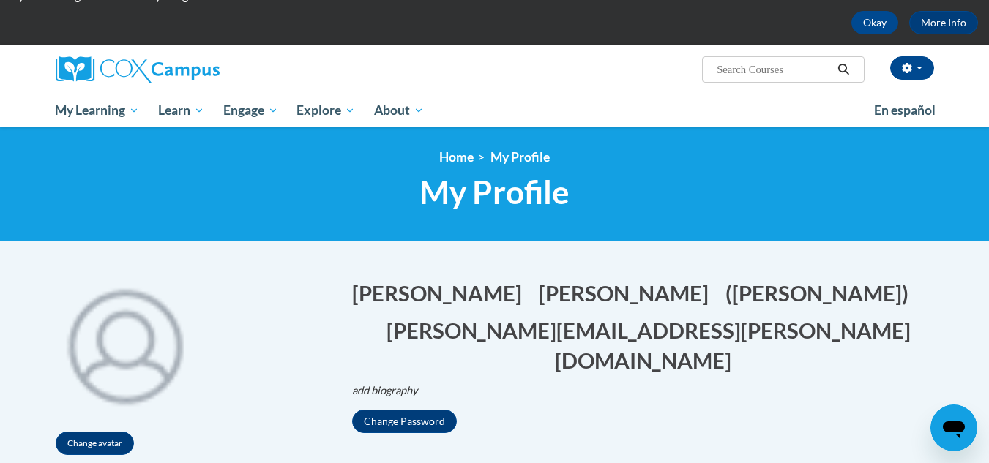
scroll to position [0, 0]
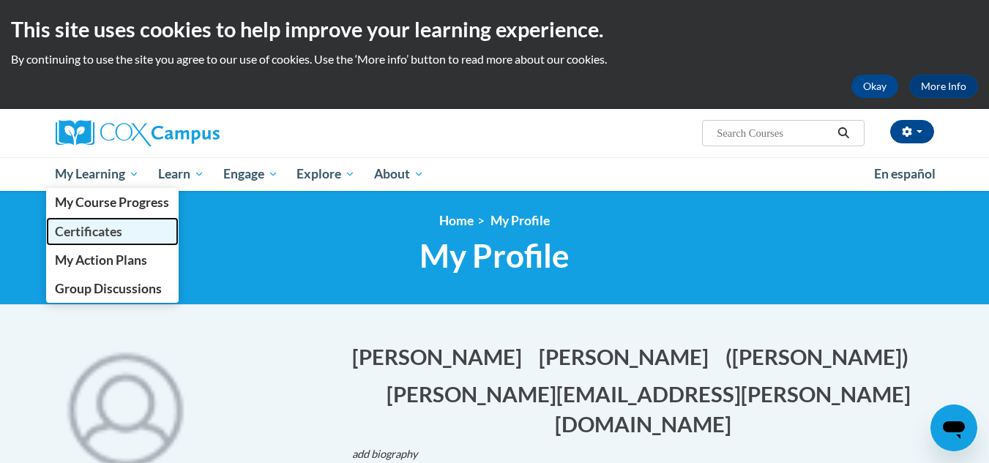
click at [116, 237] on span "Certificates" at bounding box center [88, 231] width 67 height 15
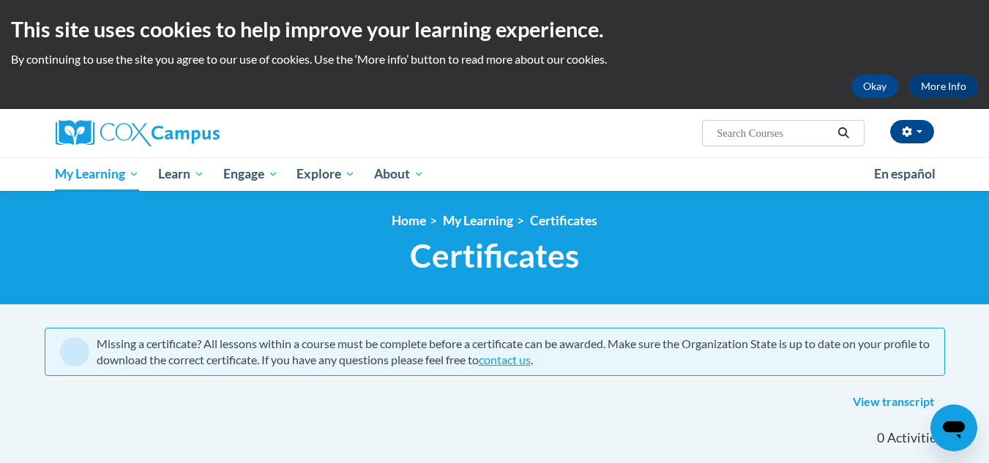
click at [988, 164] on html "This site uses cookies to help improve your learning experience. By continuing …" at bounding box center [494, 231] width 989 height 463
click at [741, 141] on input "Search..." at bounding box center [773, 133] width 117 height 18
type input "the power of language"
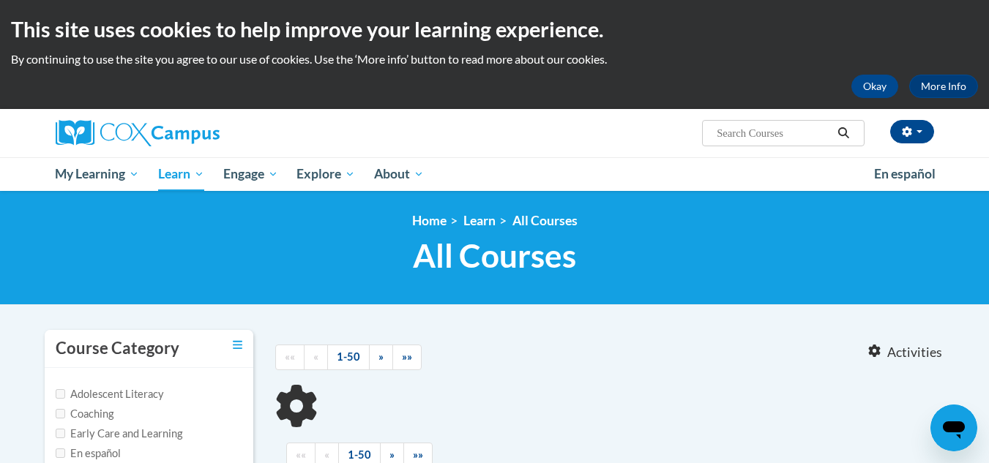
type input "the power of language"
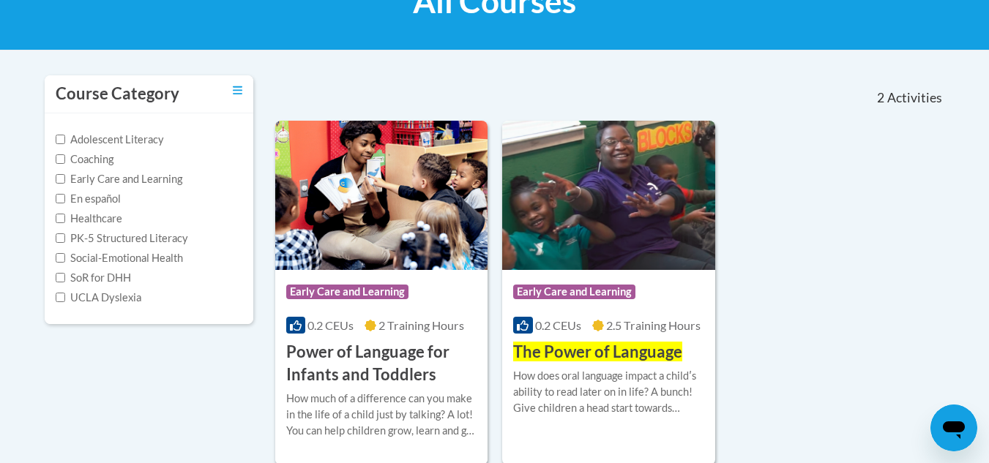
scroll to position [267, 0]
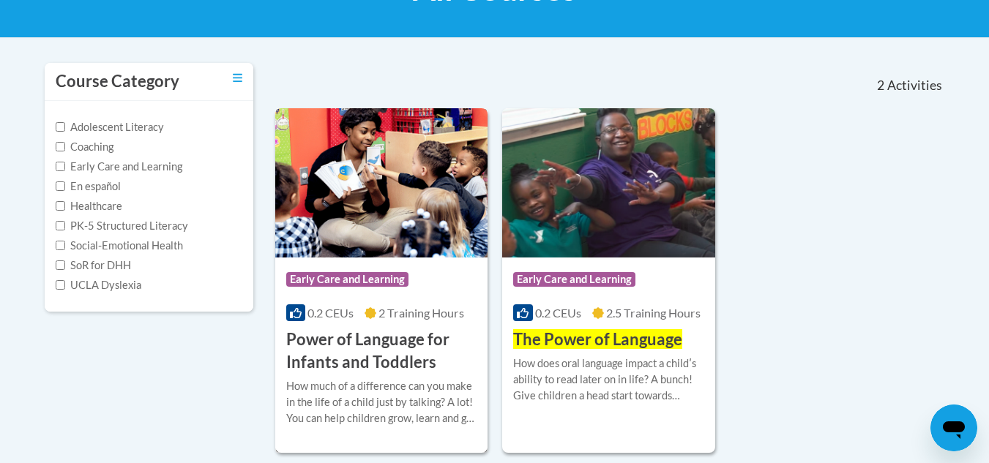
click at [334, 359] on h3 "Power of Language for Infants and Toddlers" at bounding box center [381, 351] width 191 height 45
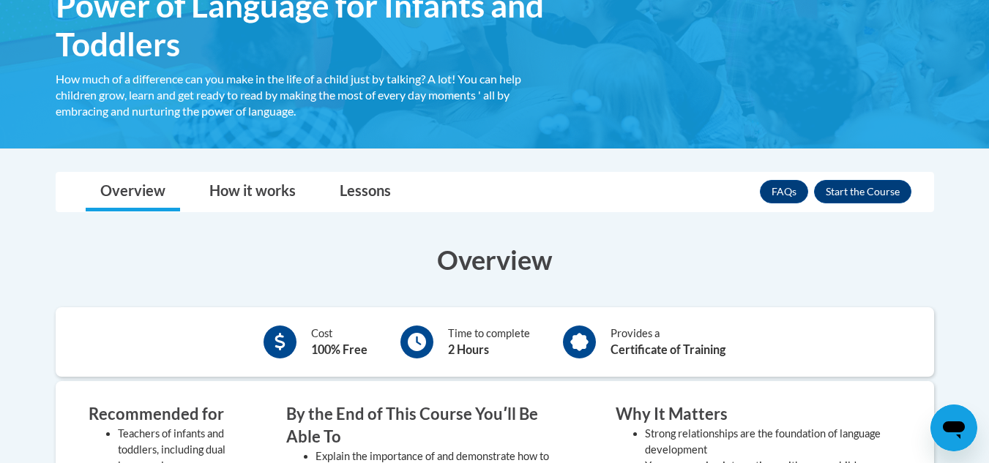
scroll to position [277, 0]
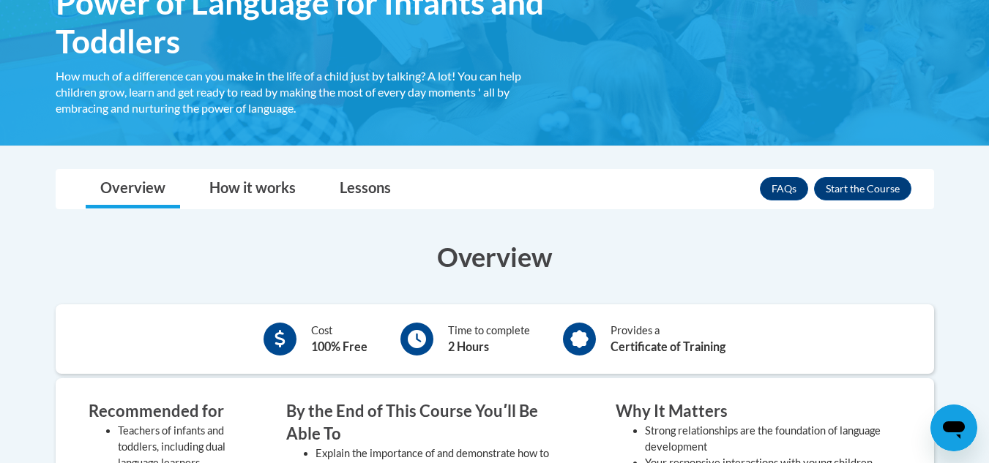
click at [861, 188] on button "Enroll" at bounding box center [862, 188] width 97 height 23
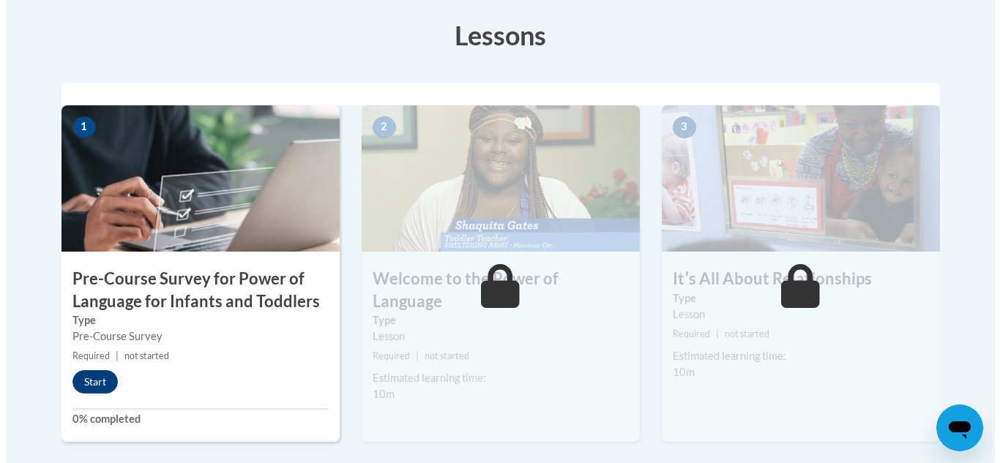
scroll to position [431, 0]
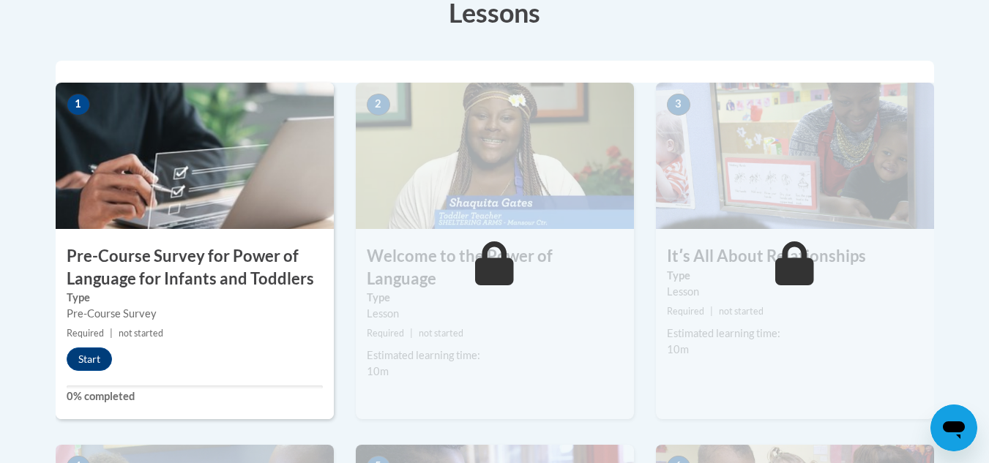
click at [203, 318] on div "Pre-Course Survey" at bounding box center [195, 314] width 256 height 16
click at [86, 356] on button "Start" at bounding box center [89, 359] width 45 height 23
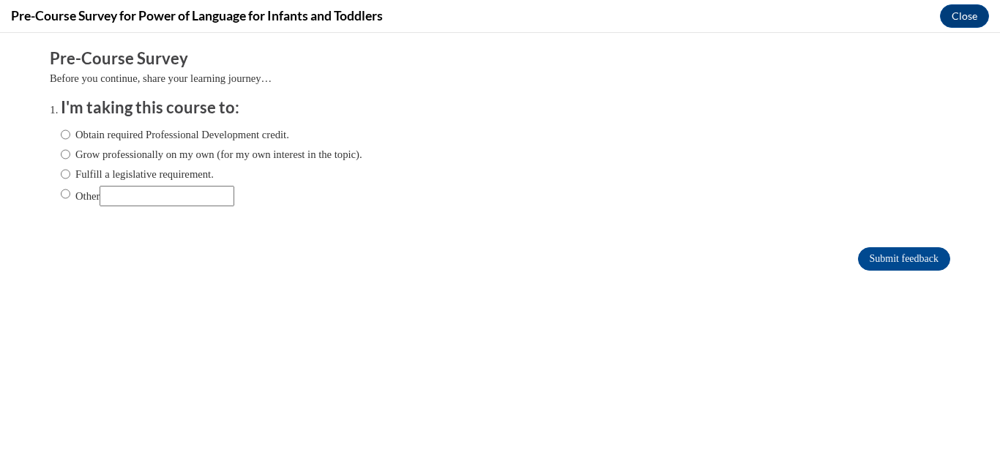
scroll to position [0, 0]
click at [61, 135] on input "Obtain required Professional Development credit." at bounding box center [66, 135] width 10 height 16
radio input "true"
click at [61, 153] on input "Grow professionally on my own (for my own interest in the topic)." at bounding box center [66, 154] width 10 height 16
radio input "true"
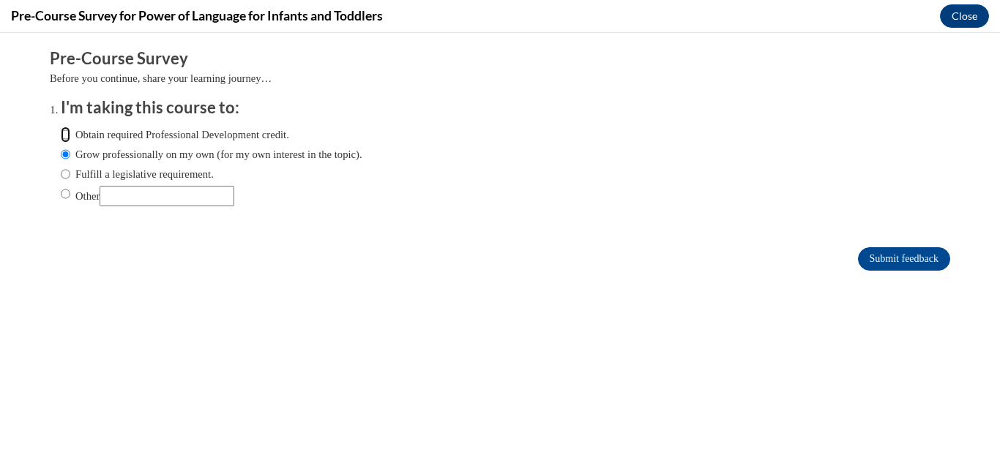
click at [61, 131] on input "Obtain required Professional Development credit." at bounding box center [66, 135] width 10 height 16
radio input "true"
click at [893, 255] on input "Submit feedback" at bounding box center [904, 258] width 92 height 23
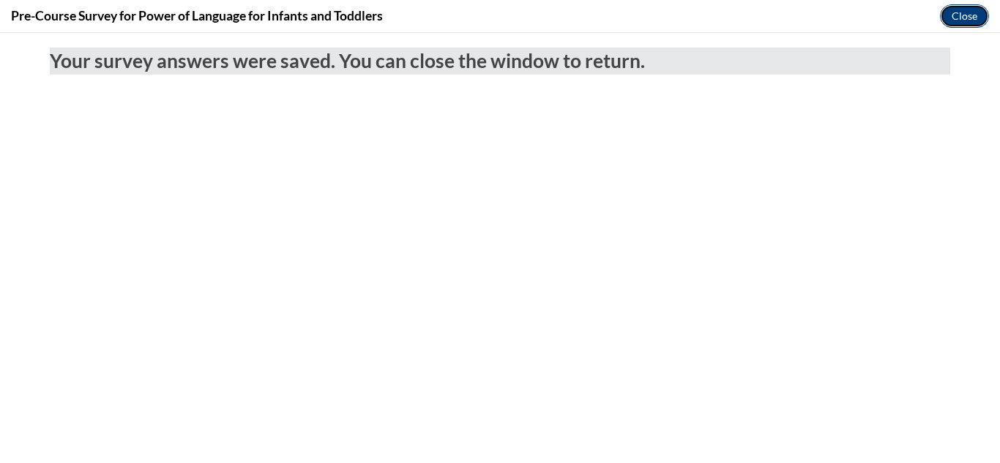
click at [965, 16] on button "Close" at bounding box center [964, 15] width 49 height 23
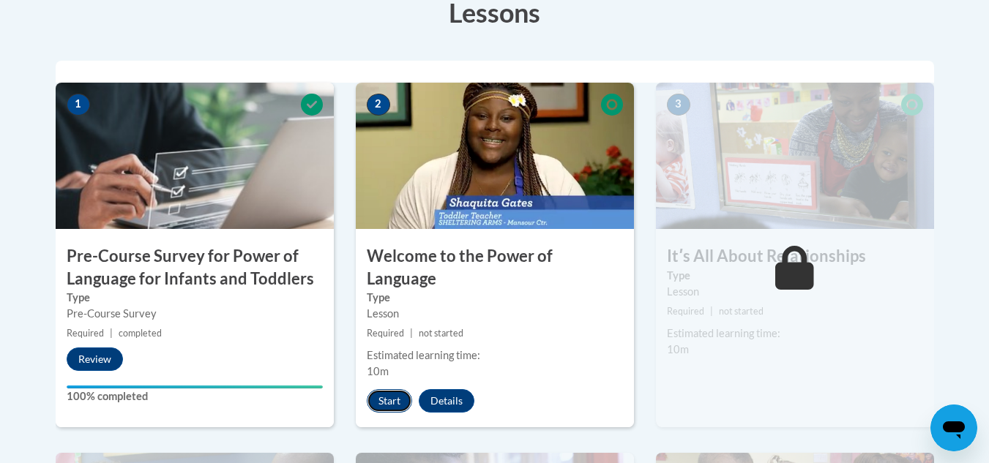
click at [394, 389] on button "Start" at bounding box center [389, 400] width 45 height 23
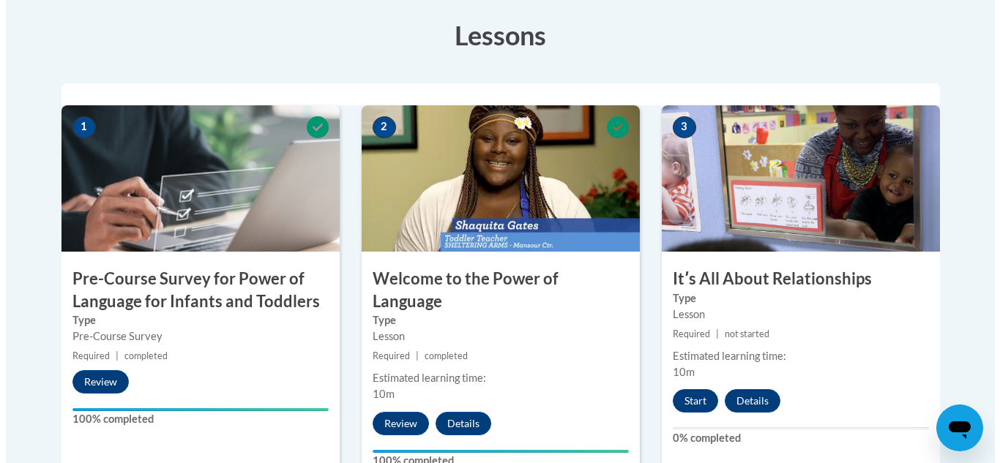
scroll to position [378, 0]
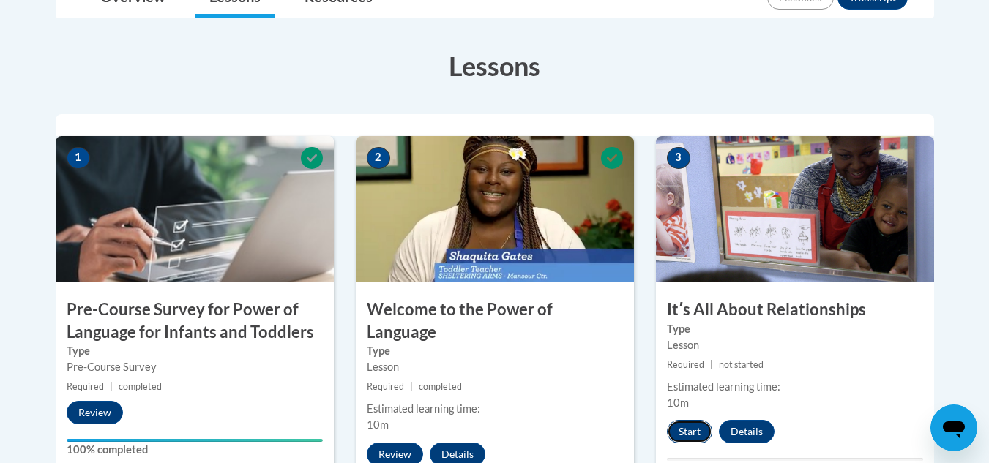
click at [692, 424] on button "Start" at bounding box center [689, 431] width 45 height 23
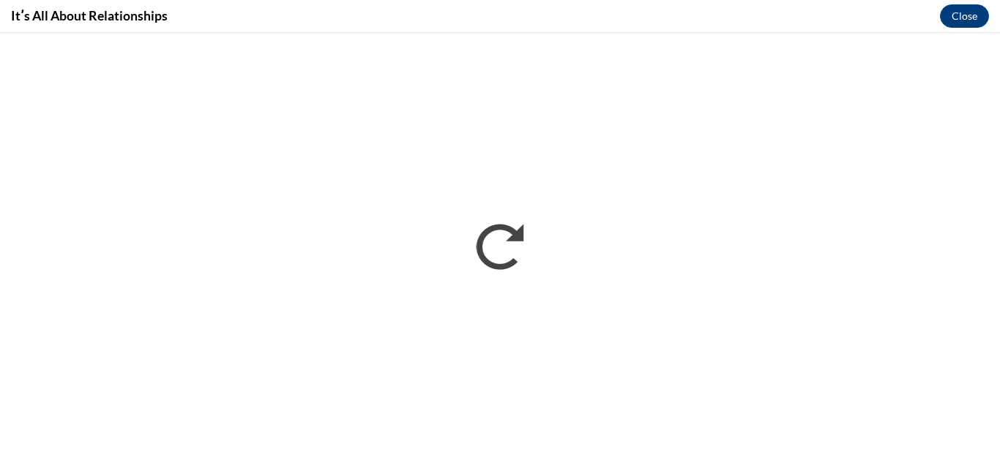
scroll to position [0, 0]
